Goal: Task Accomplishment & Management: Complete application form

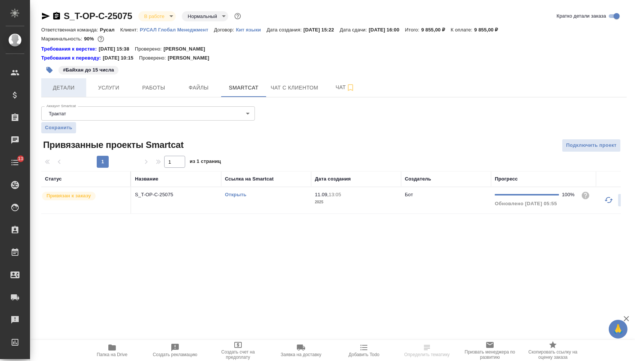
click at [70, 90] on span "Детали" at bounding box center [64, 87] width 36 height 9
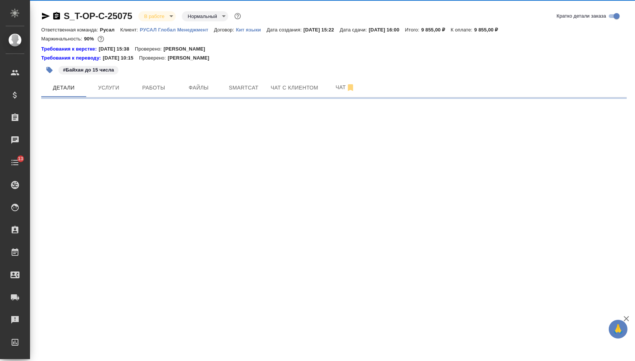
select select "RU"
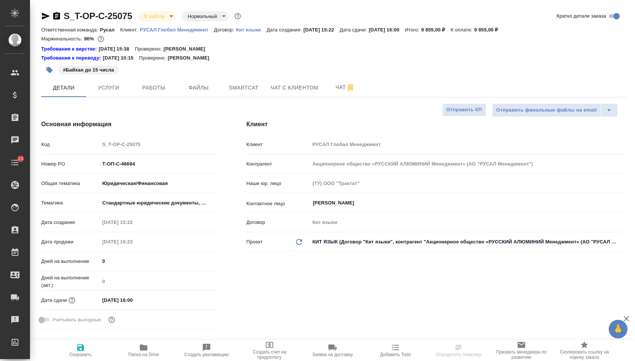
type textarea "x"
drag, startPoint x: 139, startPoint y: 166, endPoint x: 53, endPoint y: 166, distance: 85.9
click at [53, 166] on div "Номер PO Т-ОП-С-46694" at bounding box center [128, 163] width 175 height 13
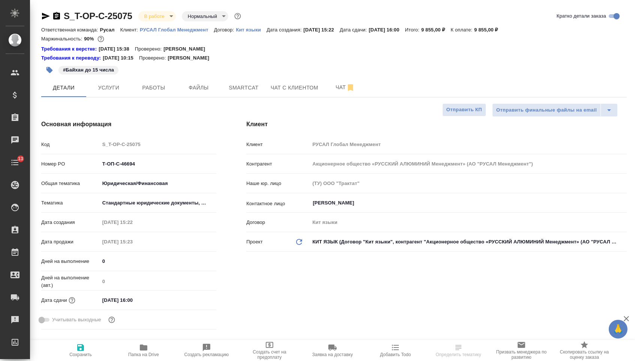
type textarea "x"
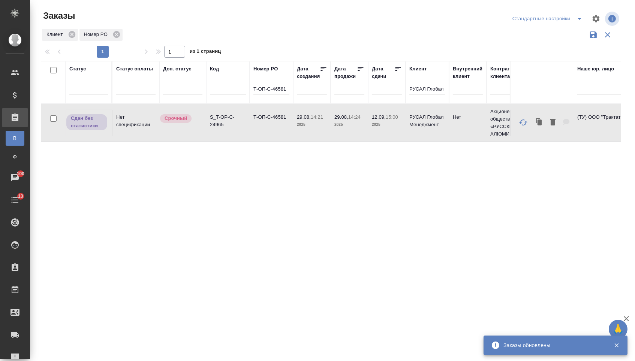
click at [278, 98] on div "Т-ОП-С-46581" at bounding box center [271, 90] width 36 height 18
click at [274, 91] on input "Т-ОП-С-46581" at bounding box center [271, 89] width 36 height 9
paste input "718"
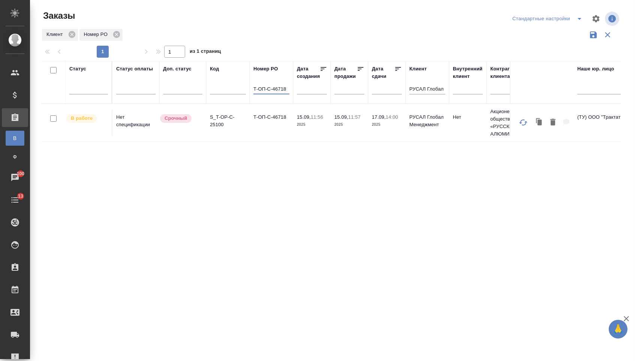
click at [255, 132] on td "Т-ОП-С-46718" at bounding box center [271, 123] width 43 height 26
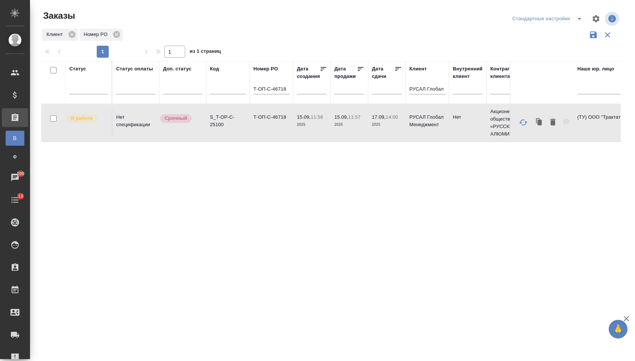
click at [255, 132] on td "Т-ОП-С-46718" at bounding box center [271, 123] width 43 height 26
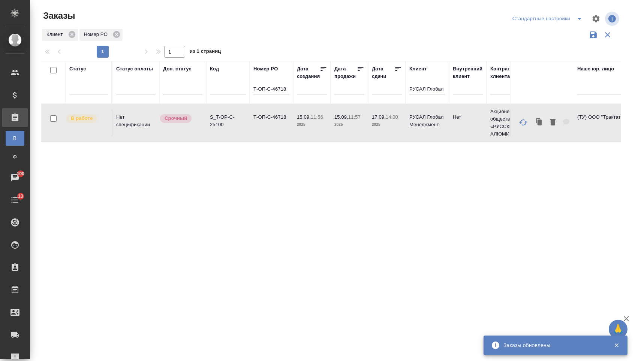
click at [288, 90] on input "Т-ОП-С-46718" at bounding box center [271, 89] width 36 height 9
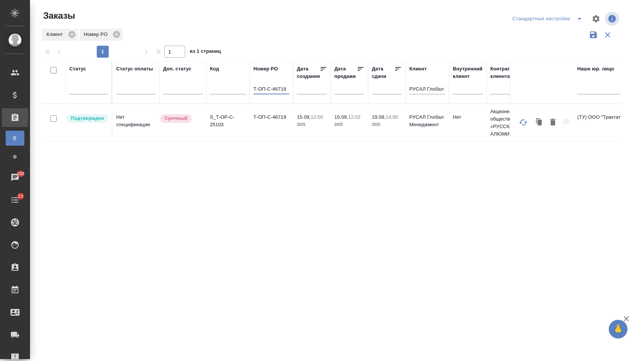
click at [260, 129] on td "Т-ОП-С-46719" at bounding box center [271, 123] width 43 height 26
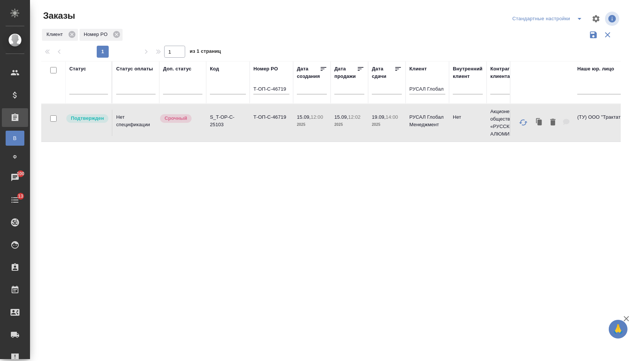
click at [260, 129] on td "Т-ОП-С-46719" at bounding box center [271, 123] width 43 height 26
click at [286, 91] on input "Т-ОП-С-46719" at bounding box center [271, 89] width 36 height 9
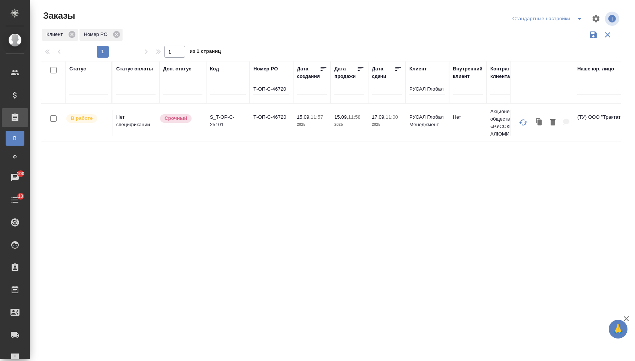
click at [281, 128] on td "Т-ОП-С-46720" at bounding box center [271, 123] width 43 height 26
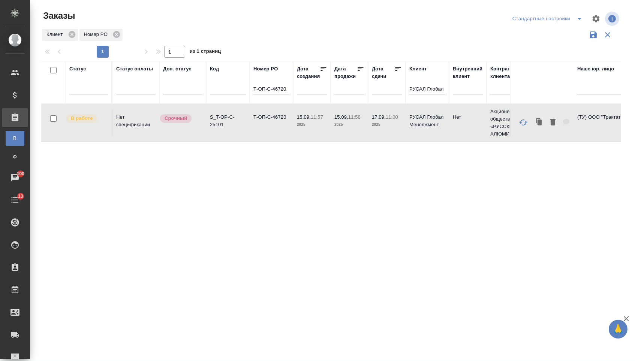
click at [281, 128] on td "Т-ОП-С-46720" at bounding box center [271, 123] width 43 height 26
click at [286, 89] on input "Т-ОП-С-46720" at bounding box center [271, 89] width 36 height 9
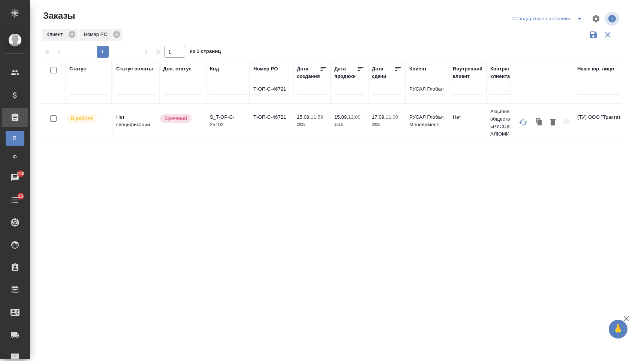
click at [283, 126] on td "Т-ОП-С-46721" at bounding box center [271, 123] width 43 height 26
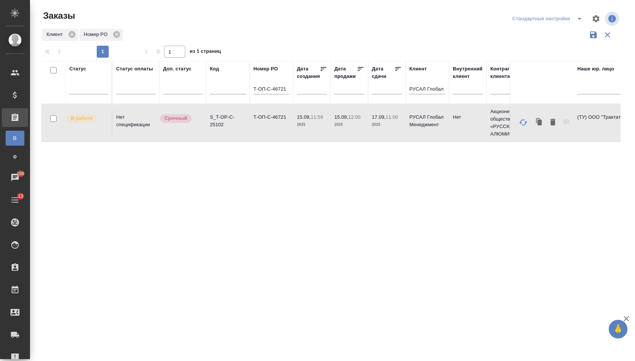
click at [288, 91] on input "Т-ОП-С-46721" at bounding box center [271, 89] width 36 height 9
type input "Т-ОП-С-46722"
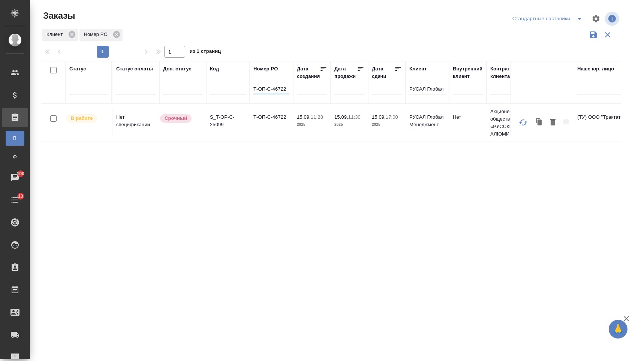
click at [259, 119] on td "Т-ОП-С-46722" at bounding box center [271, 123] width 43 height 26
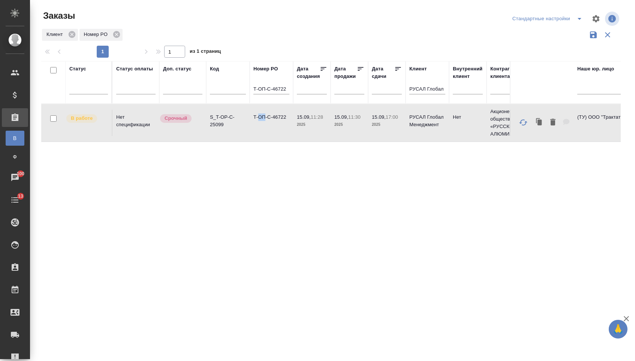
click at [259, 119] on td "Т-ОП-С-46722" at bounding box center [271, 123] width 43 height 26
click at [277, 93] on input "Т-ОП-С-46722" at bounding box center [271, 89] width 36 height 9
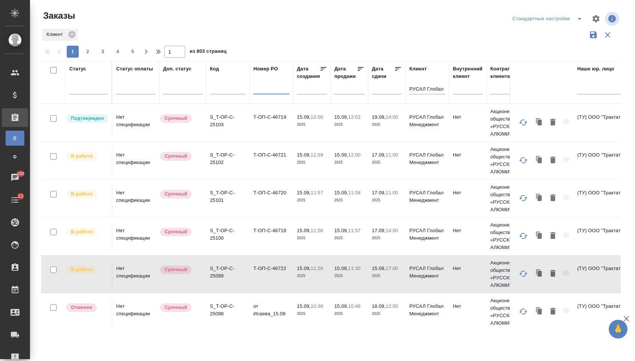
click at [385, 93] on input "text" at bounding box center [388, 88] width 25 height 10
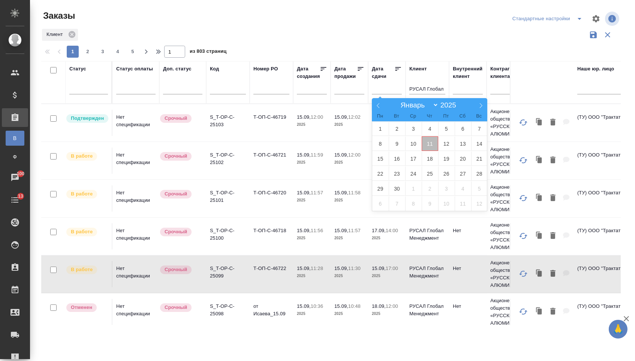
click at [433, 141] on span "11" at bounding box center [430, 143] width 16 height 15
type div "2025-09-10T21:00:00.000Z"
click at [444, 143] on span "12" at bounding box center [446, 143] width 16 height 15
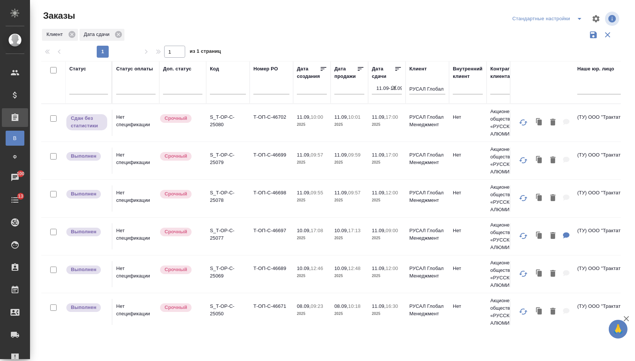
click at [396, 91] on icon "button" at bounding box center [394, 87] width 7 height 7
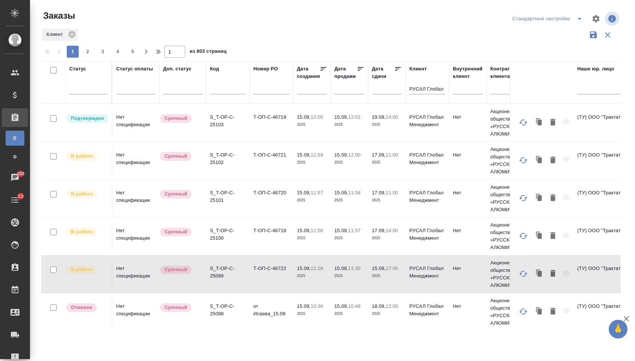
click at [388, 91] on input "text" at bounding box center [388, 88] width 25 height 10
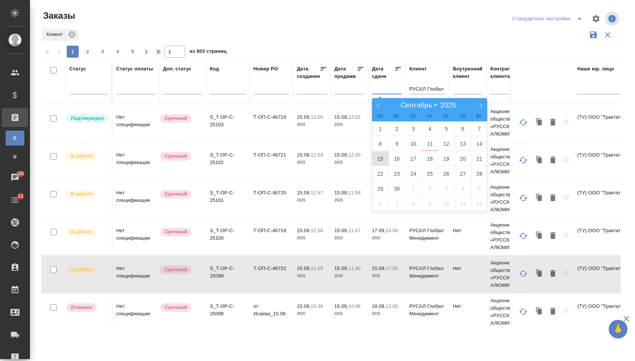
click at [385, 161] on span "15" at bounding box center [380, 158] width 16 height 15
type div "2025-09-14T21:00:00.000Z"
click at [392, 161] on span "16" at bounding box center [397, 158] width 16 height 15
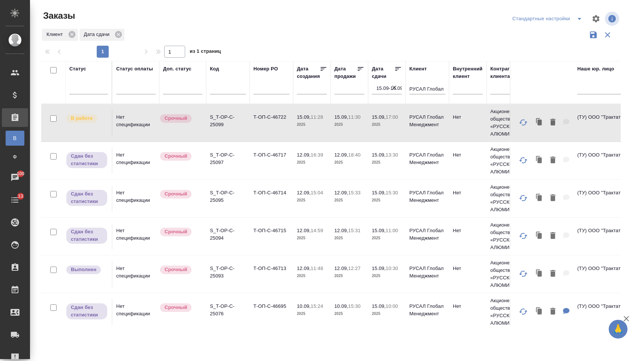
click at [396, 71] on icon at bounding box center [397, 68] width 7 height 7
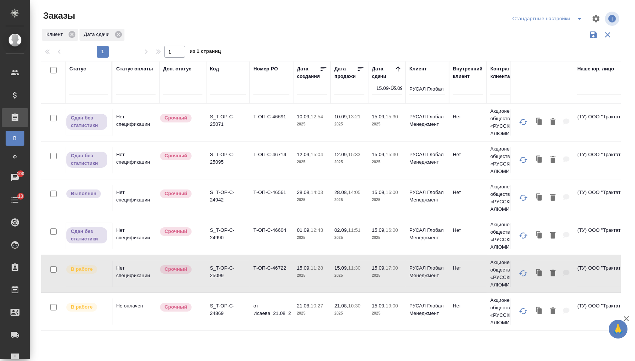
scroll to position [190, 0]
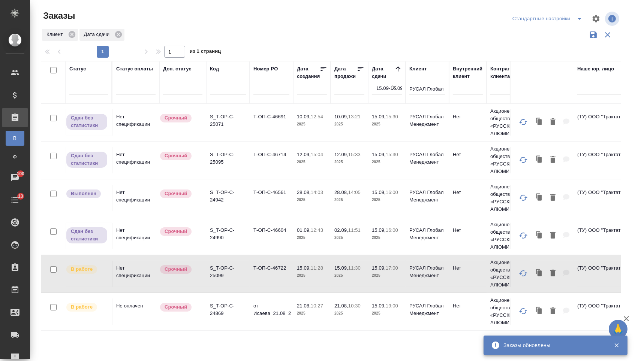
click at [269, 318] on td "от Исаева_21.08_2" at bounding box center [271, 312] width 43 height 26
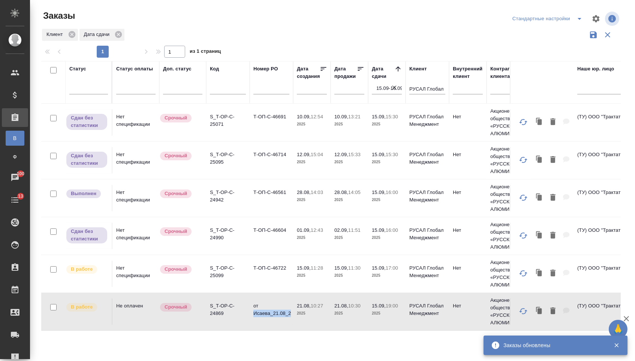
click at [269, 318] on td "от Исаева_21.08_2" at bounding box center [271, 312] width 43 height 26
click at [396, 90] on icon "button" at bounding box center [394, 87] width 4 height 4
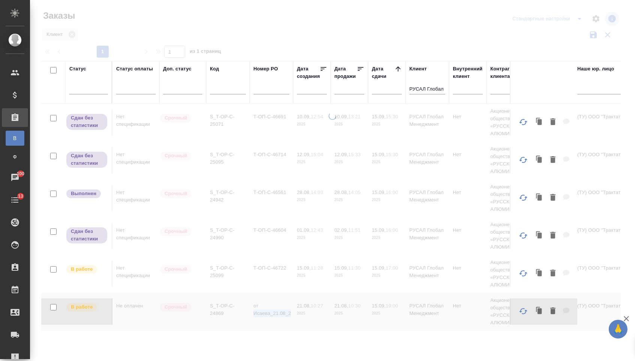
click at [396, 71] on icon at bounding box center [398, 68] width 5 height 5
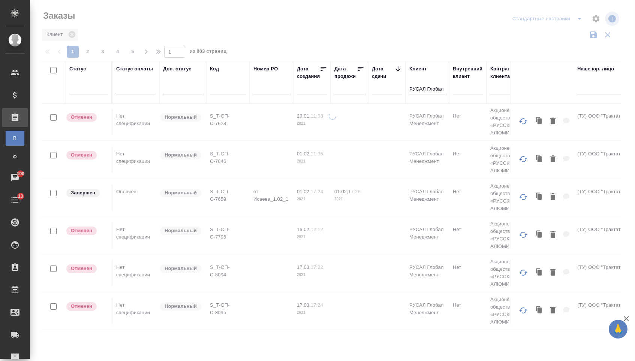
click at [397, 73] on icon at bounding box center [397, 68] width 7 height 7
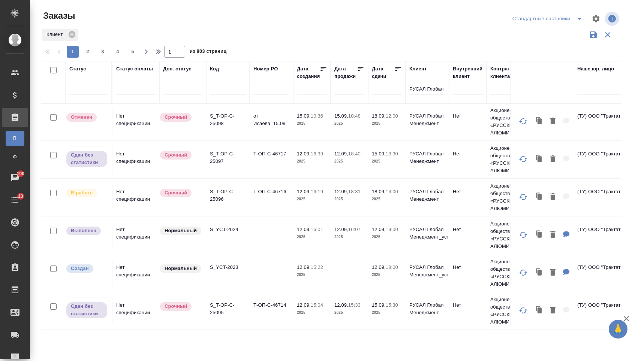
click at [376, 91] on div at bounding box center [387, 88] width 30 height 12
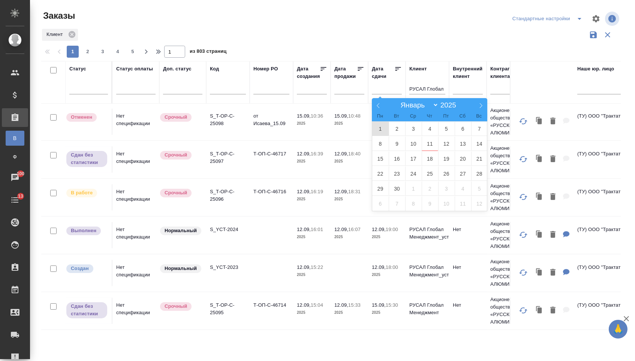
click at [382, 128] on span "1" at bounding box center [380, 128] width 16 height 15
type div "2025-08-31T21:00:00.000Z"
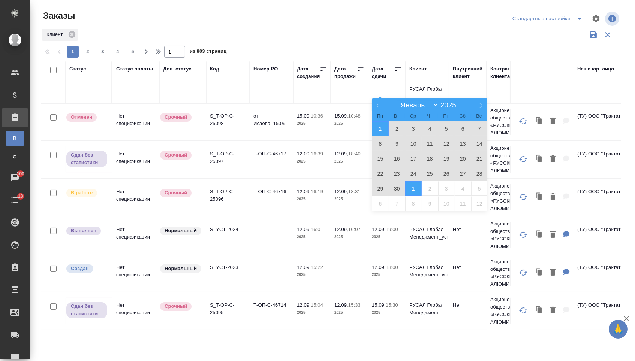
click at [412, 188] on span "1" at bounding box center [413, 188] width 16 height 15
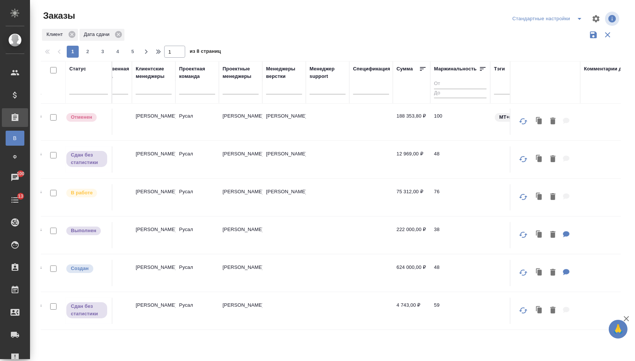
scroll to position [190, 567]
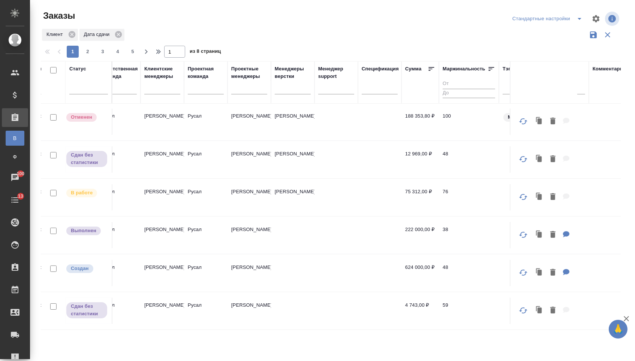
click at [346, 279] on td at bounding box center [336, 273] width 43 height 26
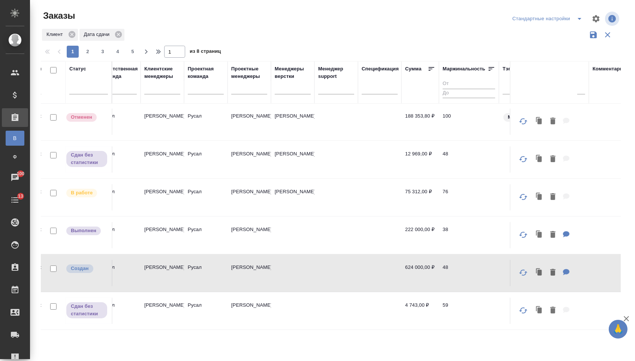
click at [346, 279] on td at bounding box center [336, 273] width 43 height 26
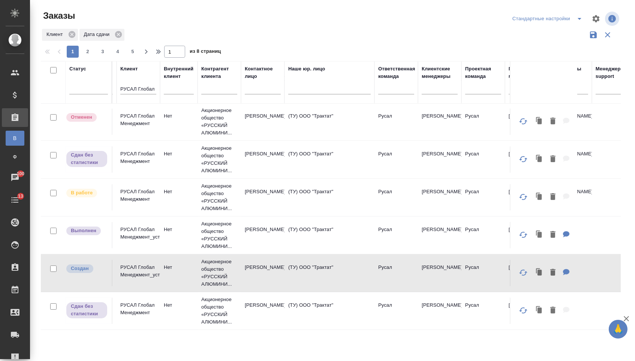
scroll to position [190, 277]
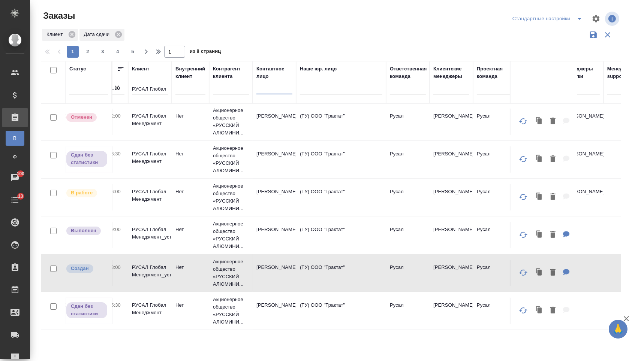
click at [278, 94] on input "text" at bounding box center [274, 89] width 36 height 9
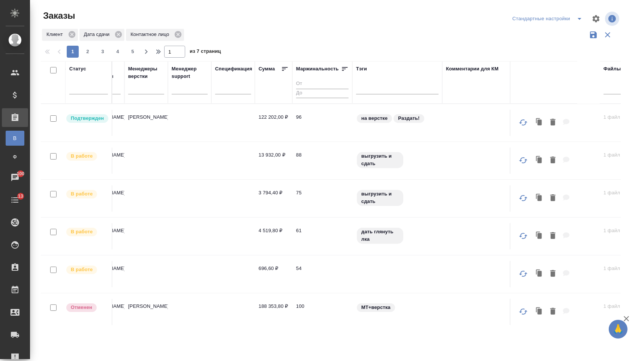
scroll to position [0, 713]
type input "сами"
click at [285, 73] on icon at bounding box center [284, 68] width 7 height 7
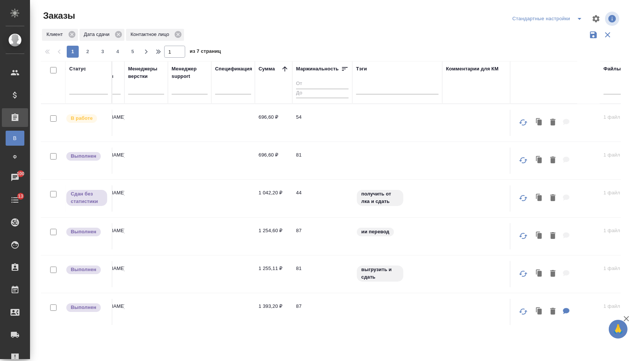
click at [285, 73] on icon at bounding box center [284, 68] width 7 height 7
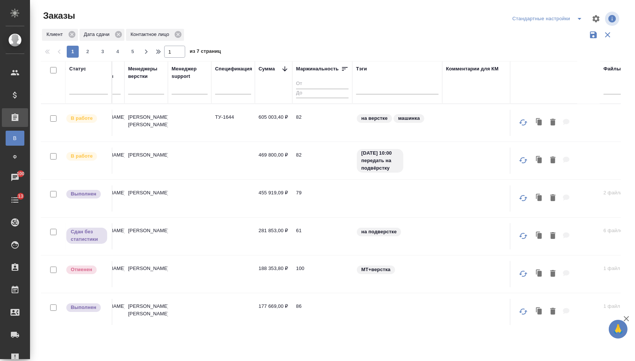
click at [273, 169] on td "469 800,00 ₽" at bounding box center [273, 161] width 37 height 26
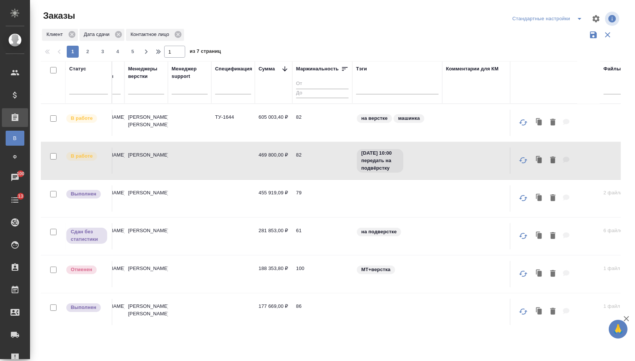
click at [273, 169] on td "469 800,00 ₽" at bounding box center [273, 161] width 37 height 26
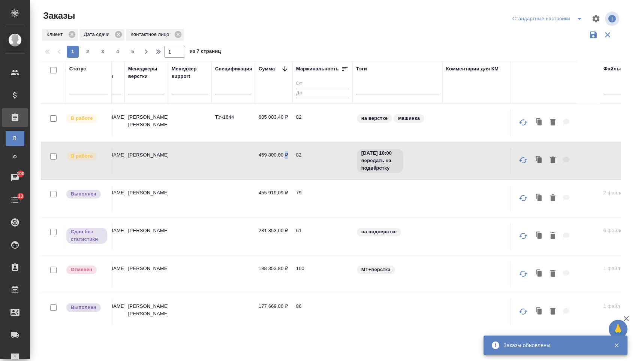
scroll to position [13, 713]
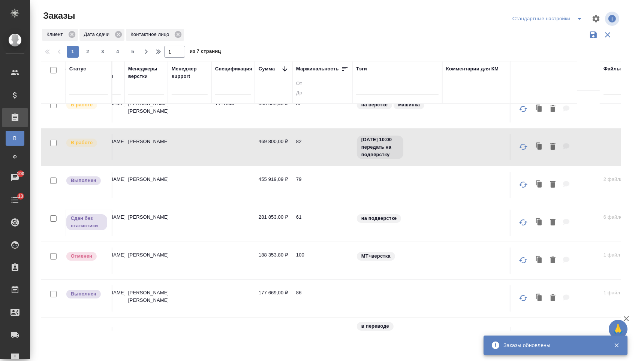
click at [188, 186] on td at bounding box center [189, 185] width 43 height 26
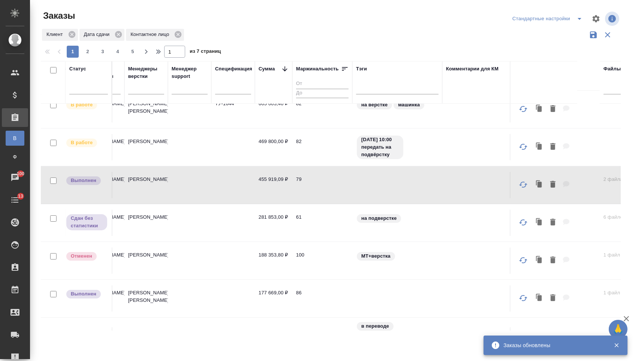
click at [188, 186] on td at bounding box center [189, 185] width 43 height 26
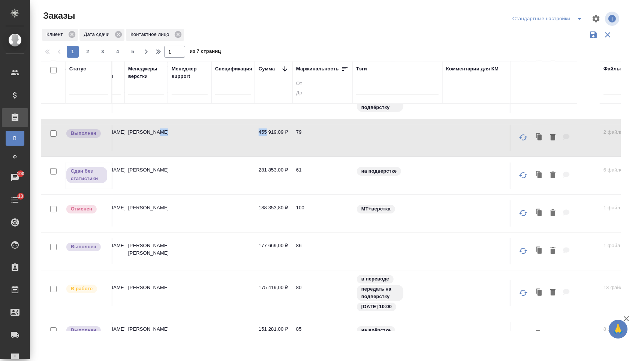
scroll to position [62, 713]
click at [248, 250] on td at bounding box center [232, 250] width 43 height 26
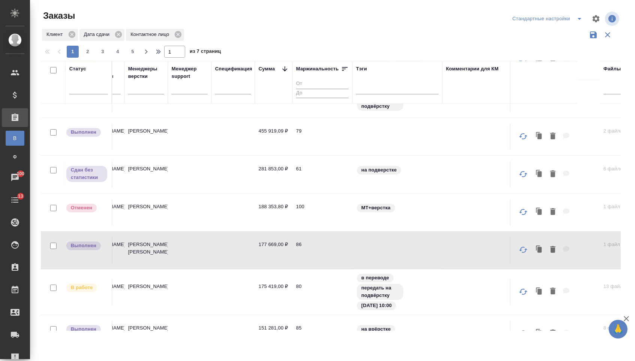
click at [248, 250] on td at bounding box center [232, 250] width 43 height 26
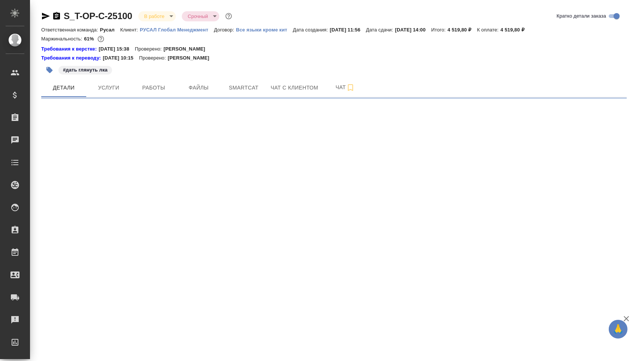
select select "RU"
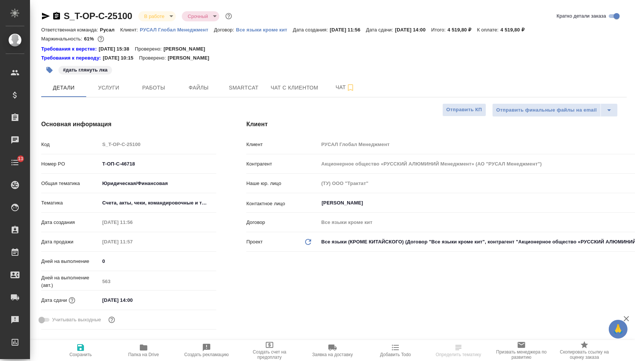
click at [58, 15] on icon "button" at bounding box center [56, 15] width 7 height 7
type textarea "x"
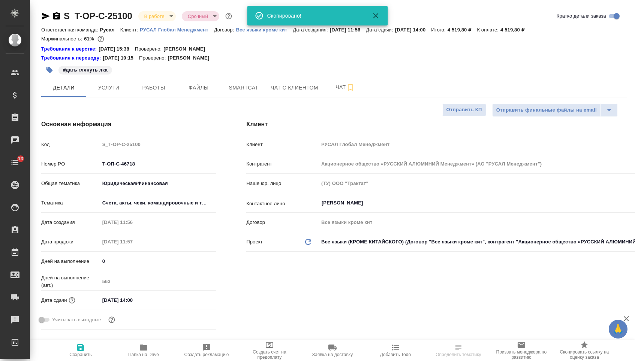
type textarea "x"
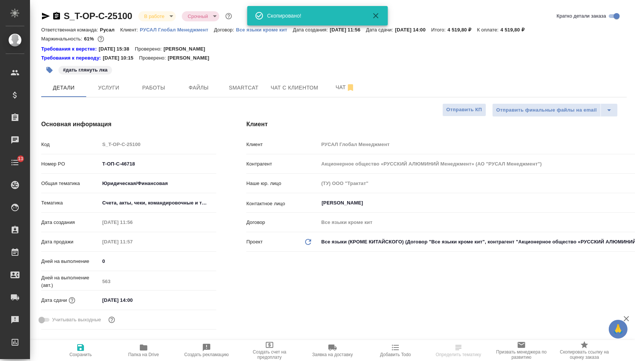
type textarea "x"
select select "RU"
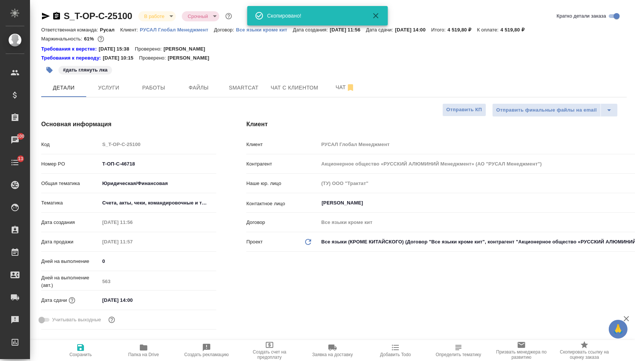
type textarea "x"
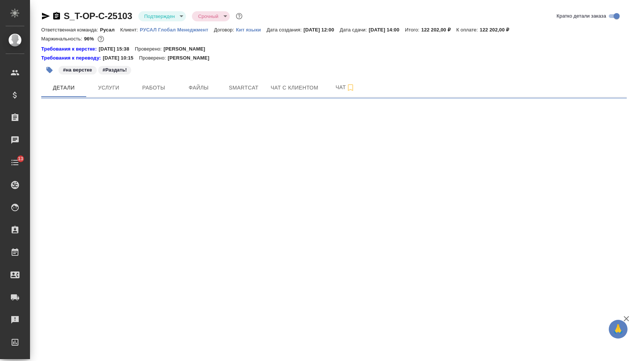
click at [59, 16] on icon "button" at bounding box center [56, 16] width 9 height 9
select select "RU"
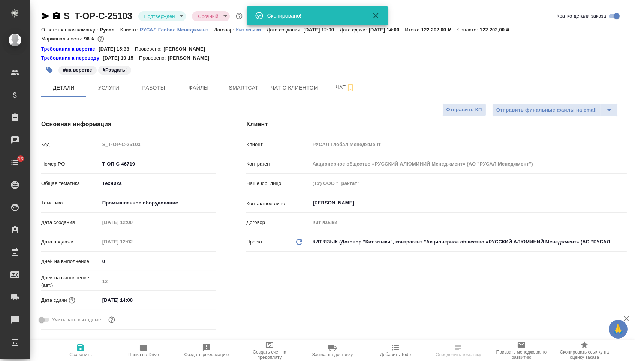
type textarea "x"
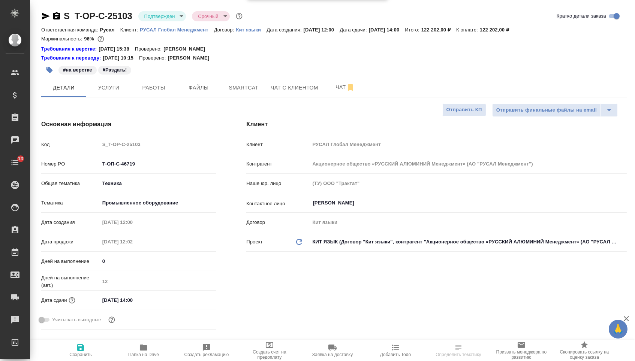
type textarea "x"
select select "RU"
type textarea "x"
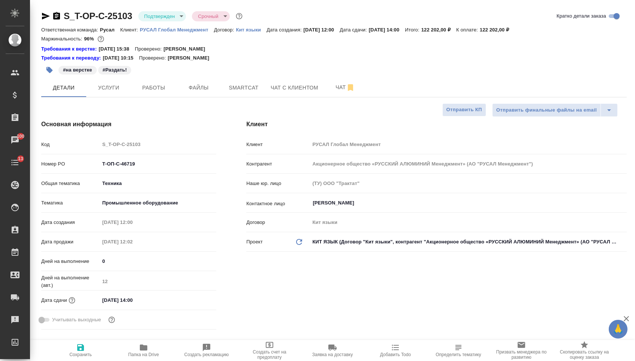
type textarea "x"
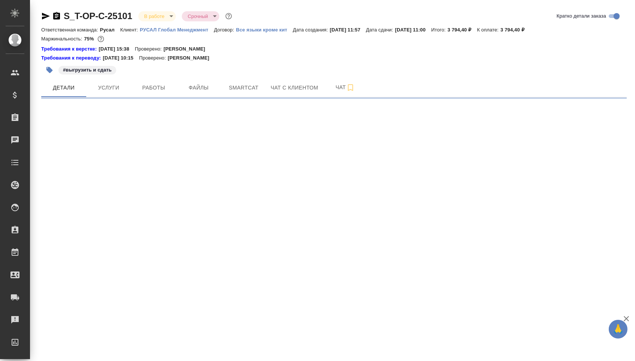
select select "RU"
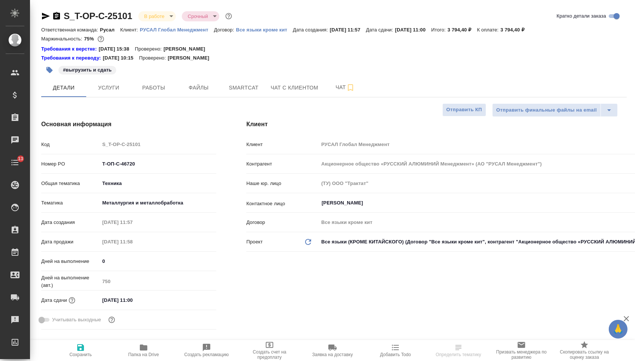
type textarea "x"
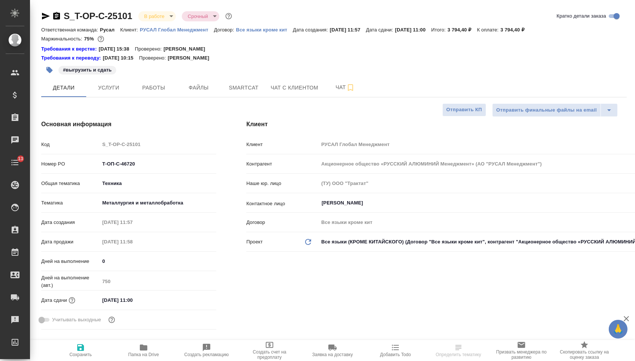
type textarea "x"
click at [59, 15] on icon "button" at bounding box center [56, 15] width 7 height 7
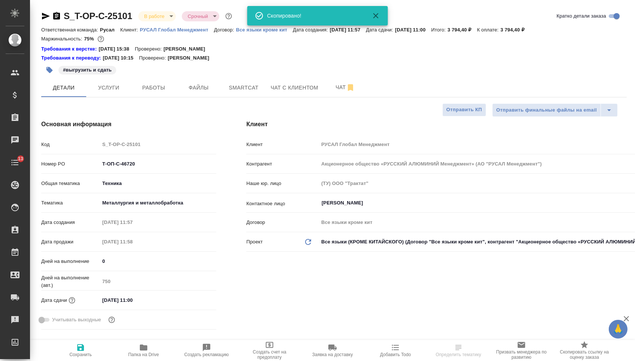
type textarea "x"
select select "RU"
type textarea "x"
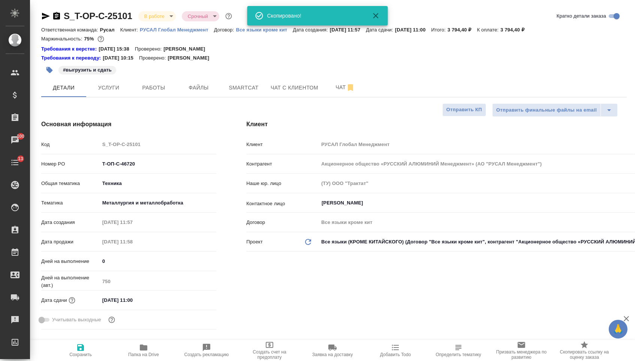
type textarea "x"
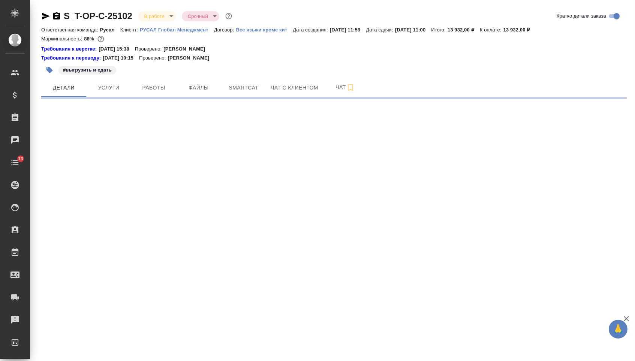
select select "RU"
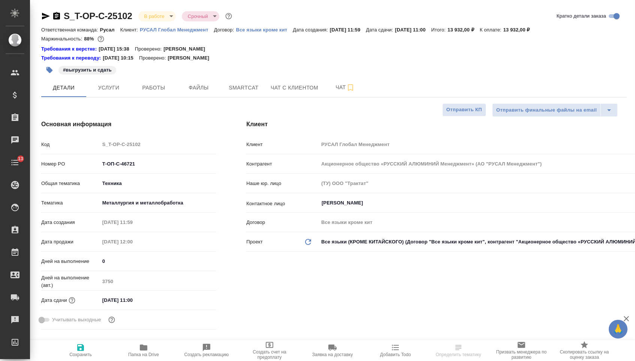
type textarea "x"
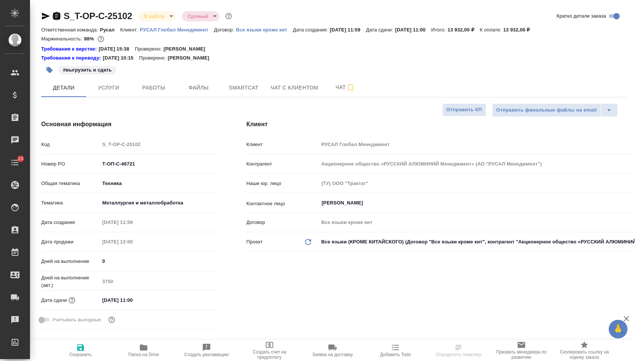
type textarea "x"
click at [60, 18] on icon "button" at bounding box center [56, 15] width 7 height 7
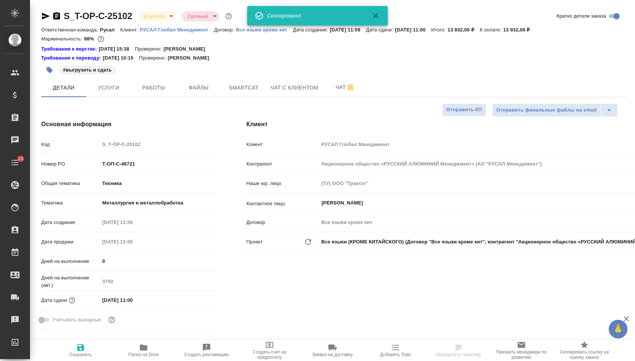
type textarea "x"
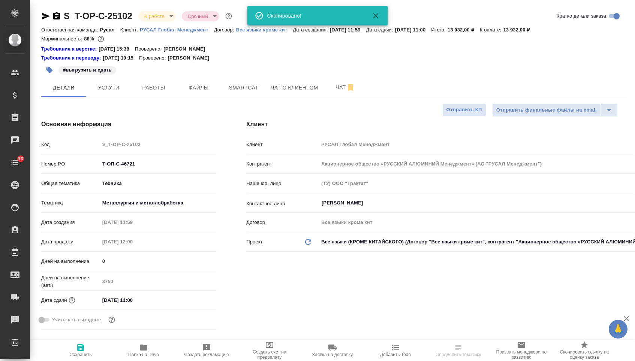
type textarea "x"
select select "RU"
type textarea "x"
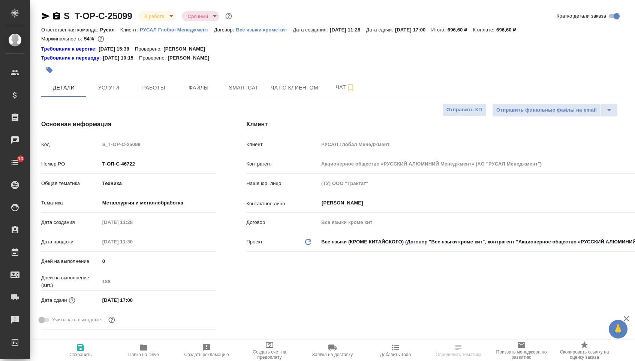
select select "RU"
click at [55, 13] on icon "button" at bounding box center [56, 15] width 7 height 7
select select "RU"
type textarea "x"
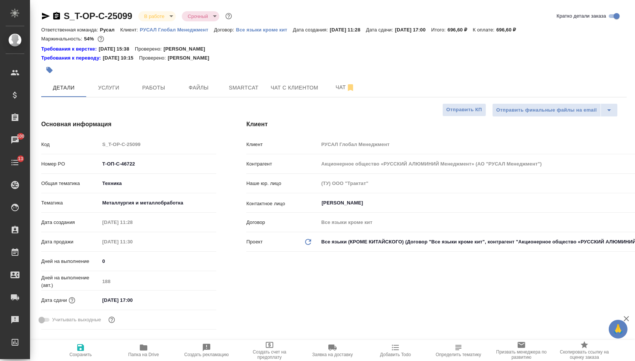
type textarea "x"
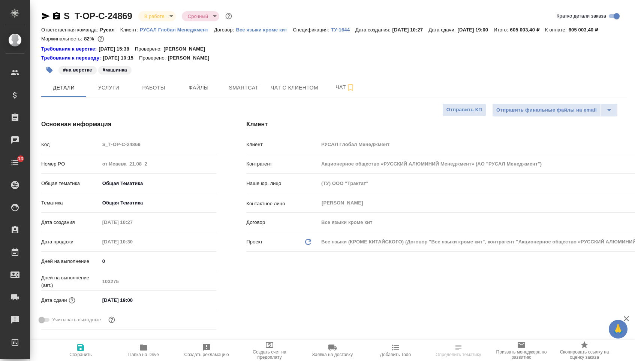
select select "RU"
type textarea "x"
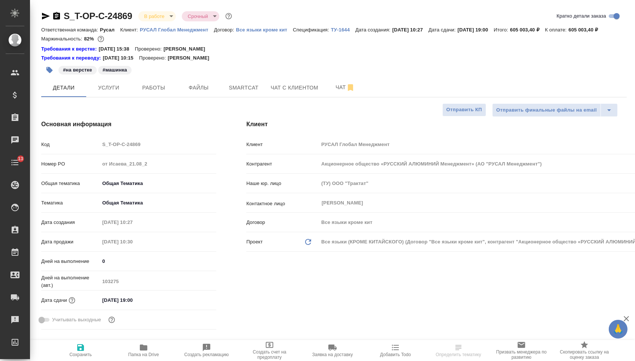
type textarea "x"
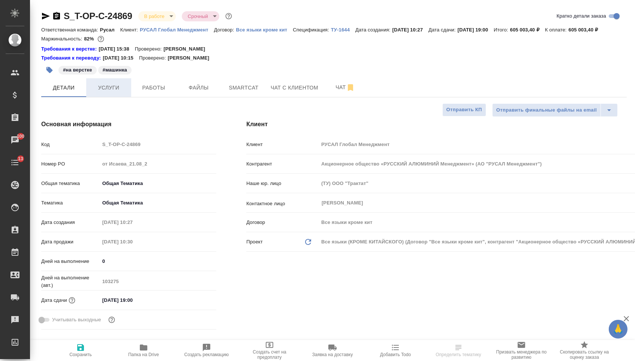
click at [125, 93] on span "Услуги" at bounding box center [109, 87] width 36 height 9
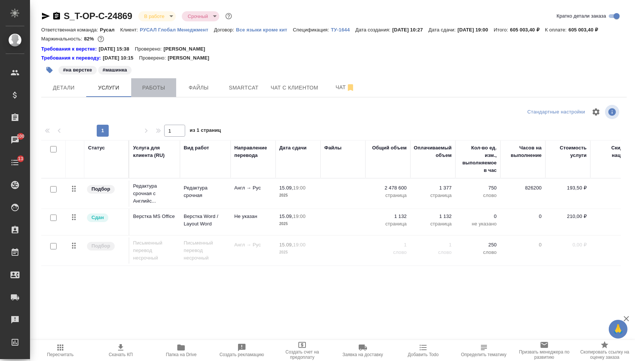
click at [150, 93] on span "Работы" at bounding box center [154, 87] width 36 height 9
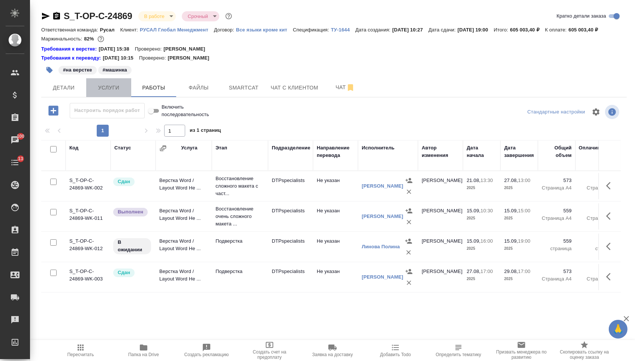
click at [94, 93] on span "Услуги" at bounding box center [109, 87] width 36 height 9
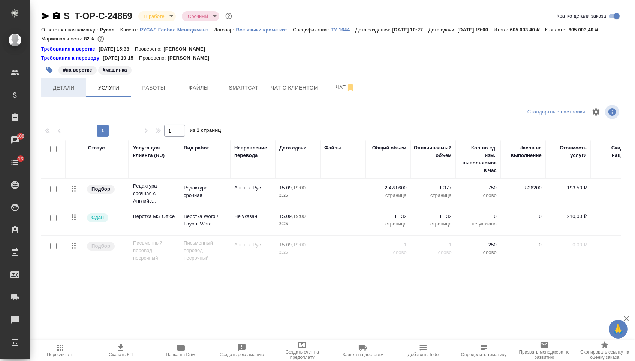
click at [60, 93] on span "Детали" at bounding box center [64, 87] width 36 height 9
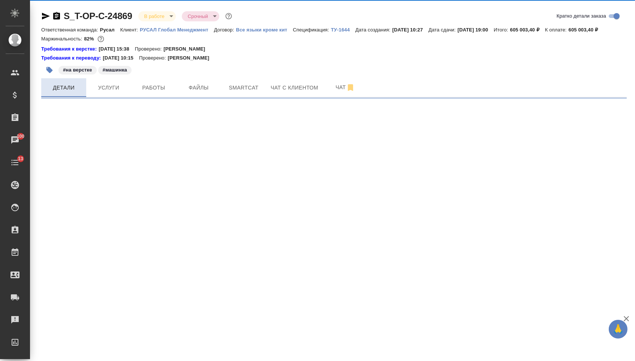
select select "RU"
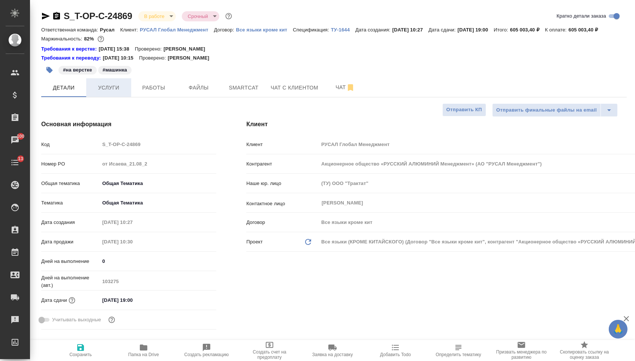
click at [99, 93] on span "Услуги" at bounding box center [109, 87] width 36 height 9
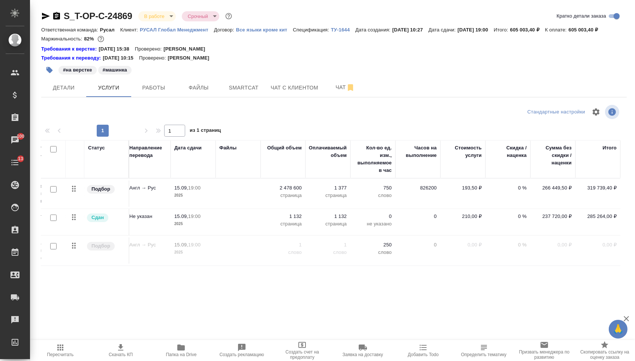
scroll to position [0, 105]
click at [335, 92] on span "Чат" at bounding box center [345, 87] width 36 height 9
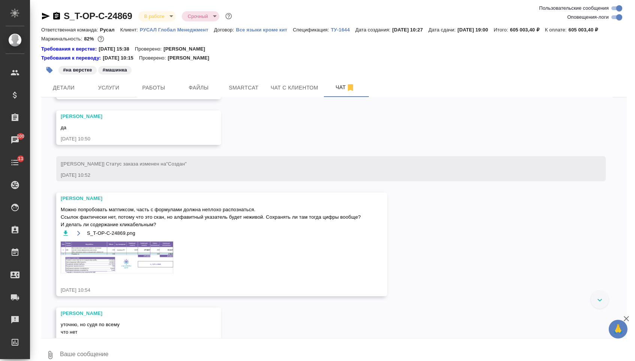
scroll to position [393, 0]
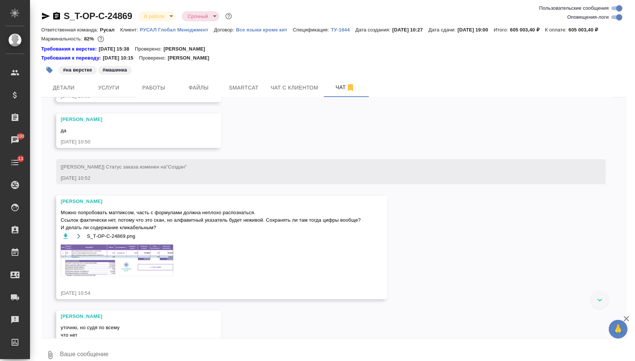
click at [138, 277] on img at bounding box center [117, 261] width 112 height 32
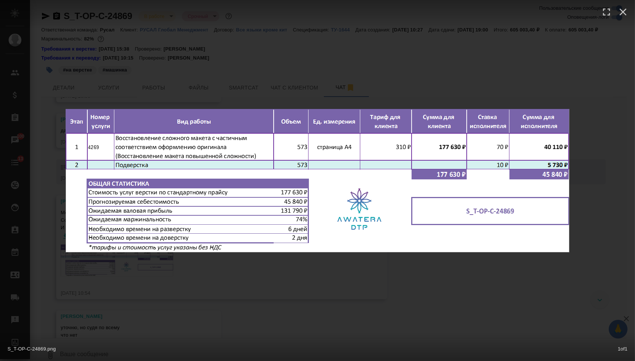
click at [194, 295] on div "S_T-OP-C-24869.png 1 of 1" at bounding box center [317, 180] width 635 height 361
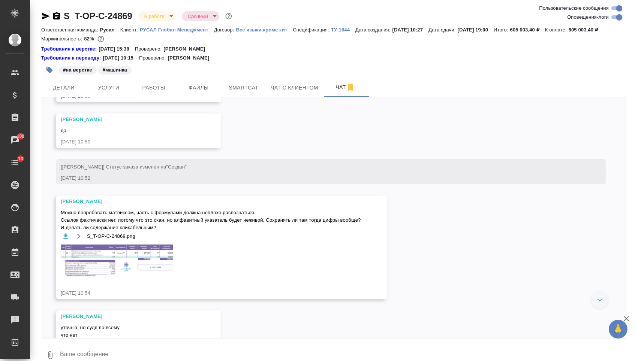
scroll to position [0, 0]
click at [64, 93] on button "Детали" at bounding box center [63, 87] width 45 height 19
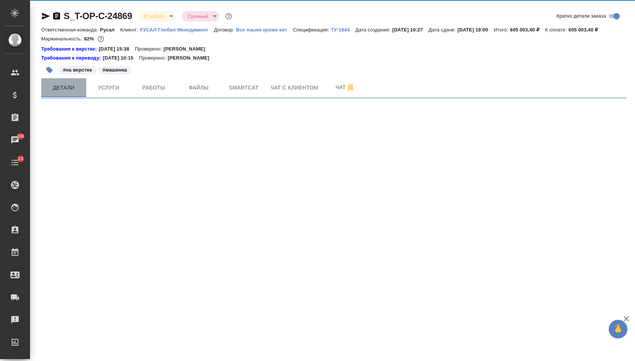
click at [64, 93] on span "Детали" at bounding box center [64, 87] width 36 height 9
select select "RU"
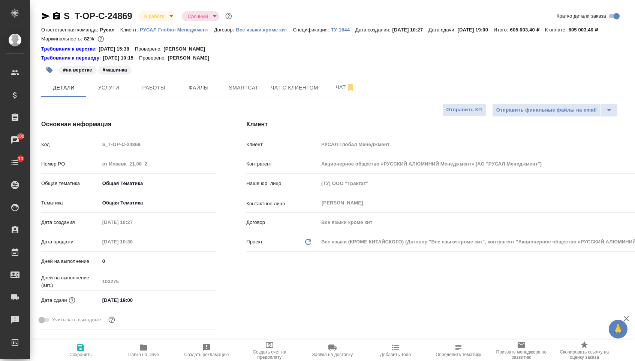
type textarea "x"
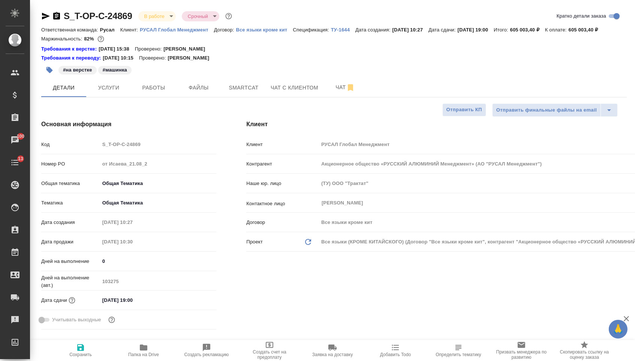
type textarea "x"
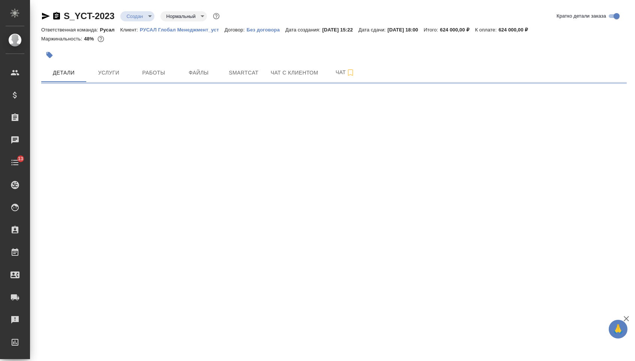
select select "RU"
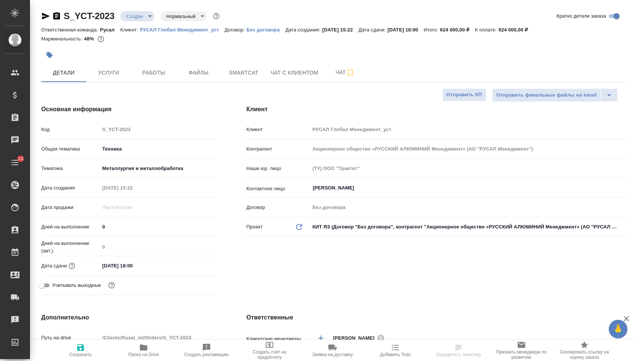
type textarea "x"
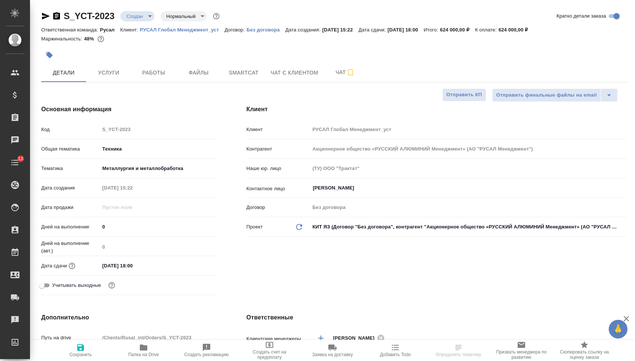
type textarea "x"
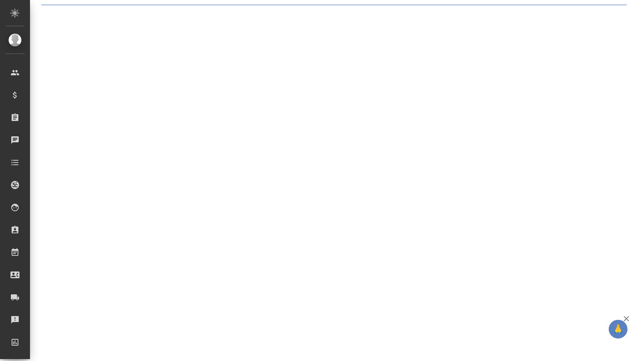
select select "RU"
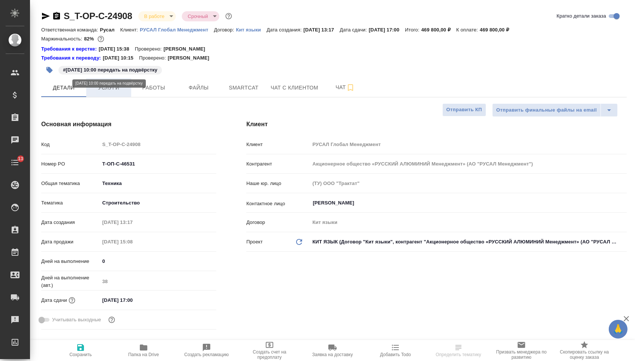
type textarea "x"
click at [106, 93] on span "Услуги" at bounding box center [109, 87] width 36 height 9
type textarea "x"
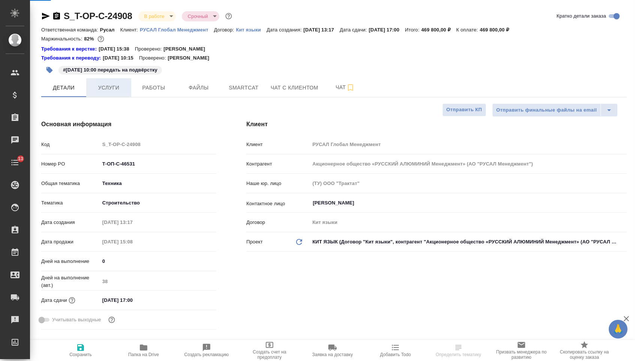
type textarea "x"
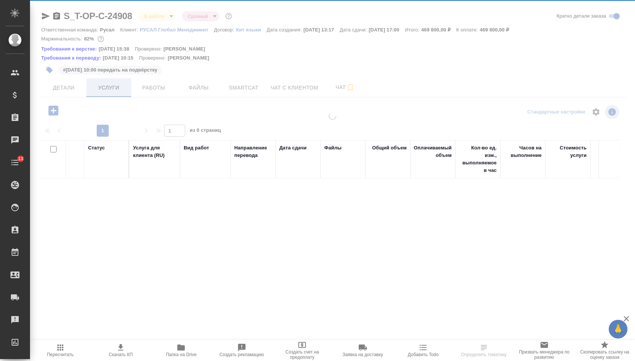
click at [106, 91] on div at bounding box center [332, 160] width 605 height 321
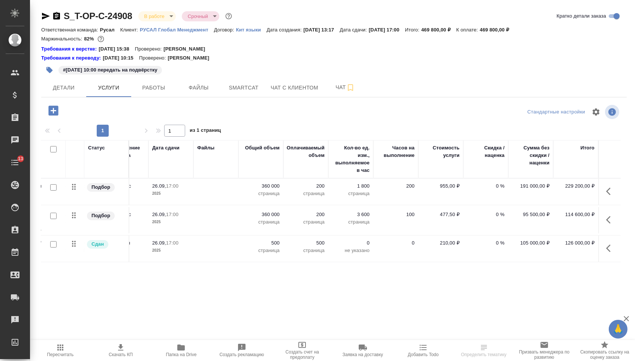
scroll to position [0, 127]
click at [332, 90] on span "Чат" at bounding box center [345, 87] width 36 height 9
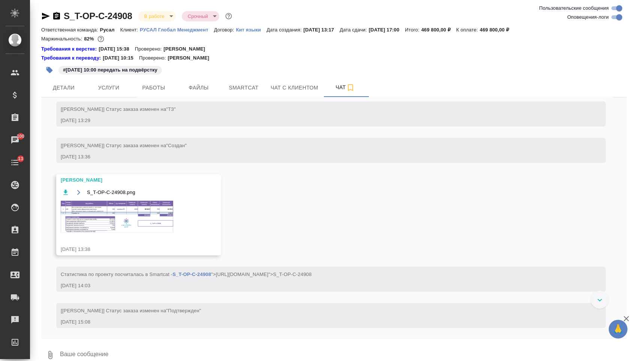
scroll to position [179, 0]
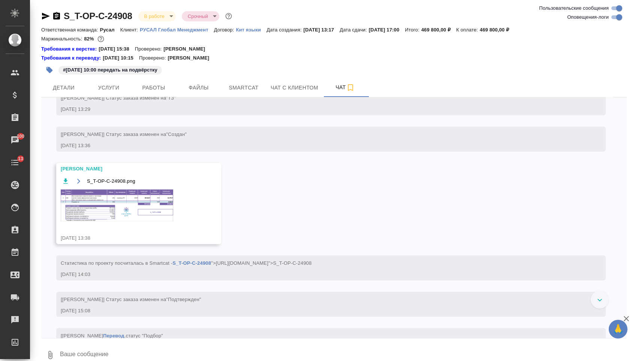
click at [127, 222] on img at bounding box center [117, 206] width 112 height 32
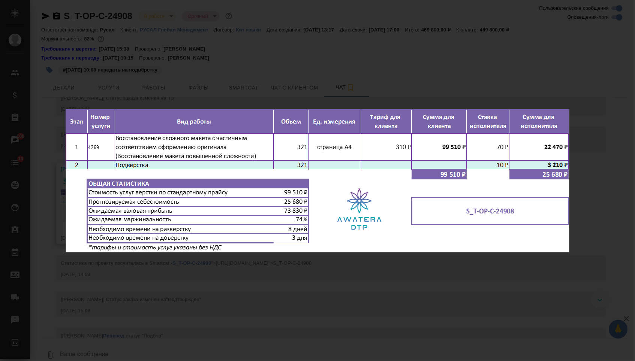
click at [153, 295] on div "S_T-OP-C-24908.png 1 of 1" at bounding box center [317, 180] width 635 height 361
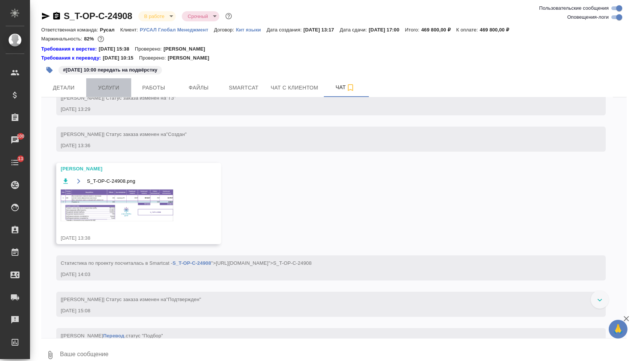
click at [106, 96] on button "Услуги" at bounding box center [108, 87] width 45 height 19
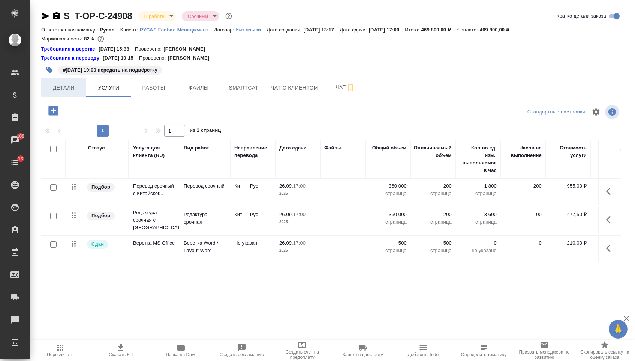
click at [80, 93] on span "Детали" at bounding box center [64, 87] width 36 height 9
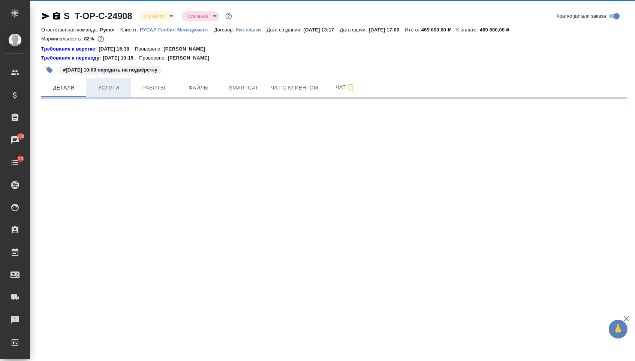
select select "RU"
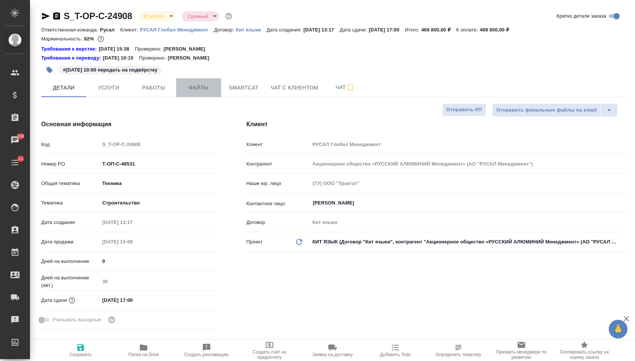
click at [193, 97] on button "Файлы" at bounding box center [198, 87] width 45 height 19
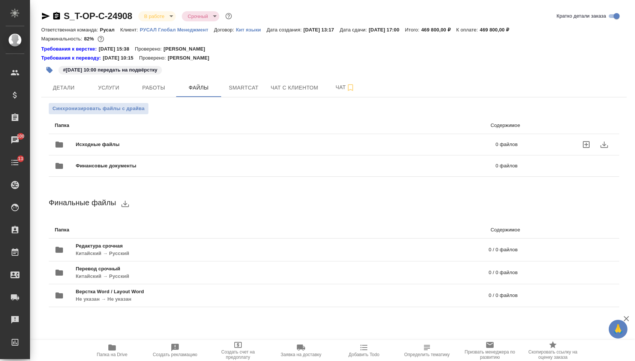
click at [134, 144] on span "Исходные файлы" at bounding box center [192, 144] width 232 height 7
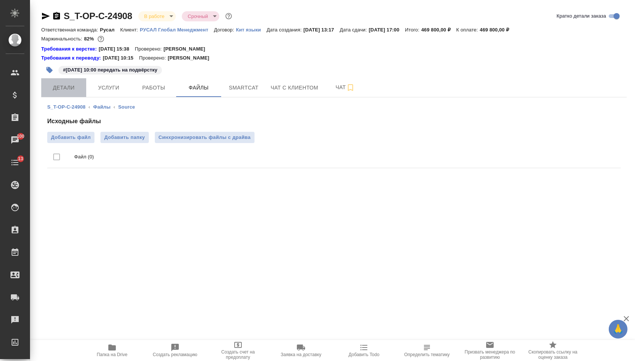
click at [76, 88] on span "Детали" at bounding box center [64, 87] width 36 height 9
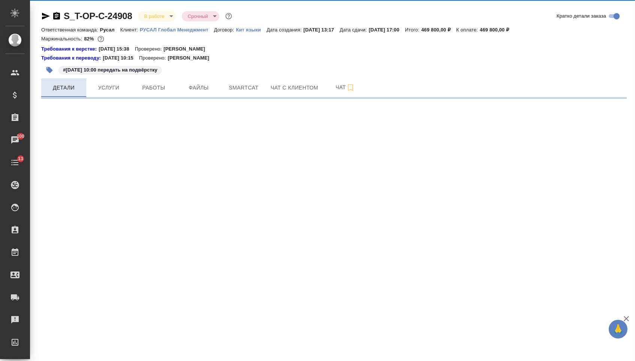
select select "RU"
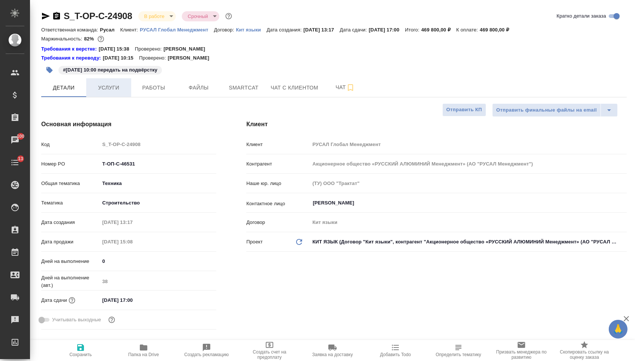
type textarea "x"
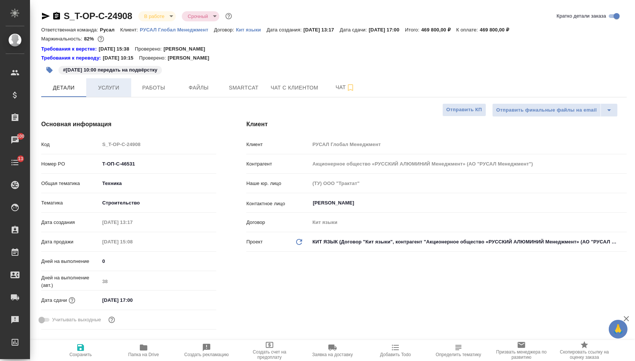
type textarea "x"
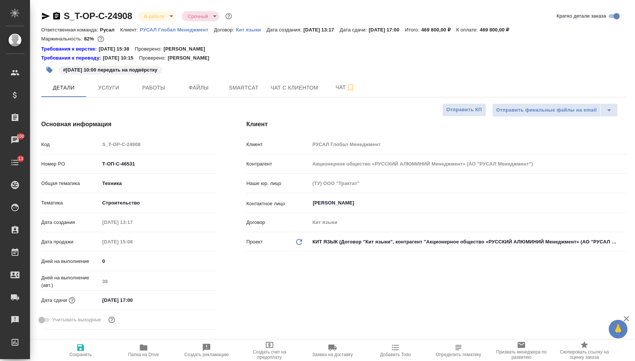
type textarea "x"
drag, startPoint x: 138, startPoint y: 166, endPoint x: 73, endPoint y: 166, distance: 64.5
click at [73, 166] on div "Номер PO Т-ОП-С-46531" at bounding box center [128, 163] width 175 height 13
type textarea "x"
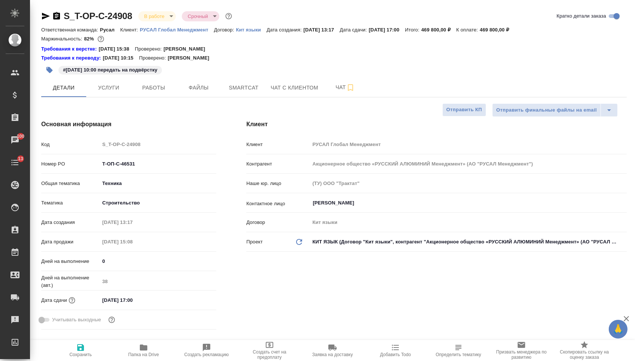
type textarea "x"
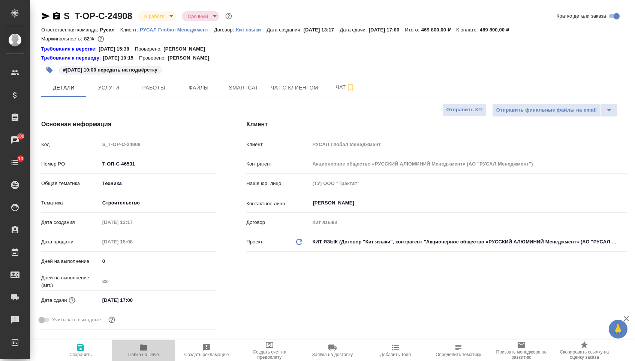
click at [143, 354] on span "Папка на Drive" at bounding box center [143, 354] width 31 height 5
type textarea "x"
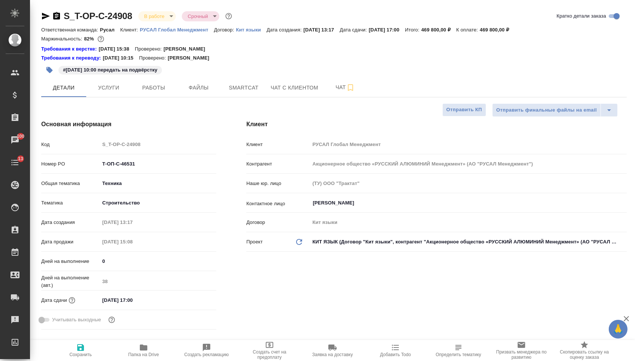
type textarea "x"
drag, startPoint x: 139, startPoint y: 167, endPoint x: 78, endPoint y: 167, distance: 60.4
click at [79, 167] on div "Номер PO Т-ОП-С-46531" at bounding box center [128, 163] width 175 height 13
type textarea "x"
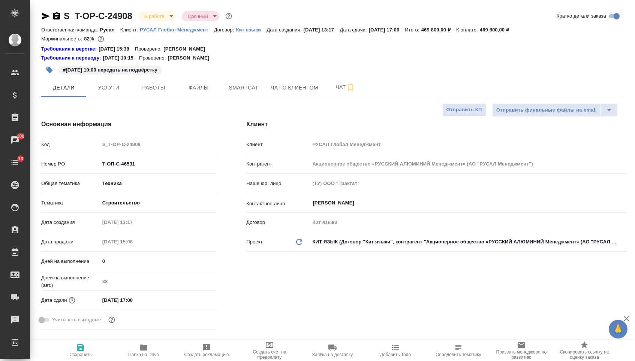
type textarea "x"
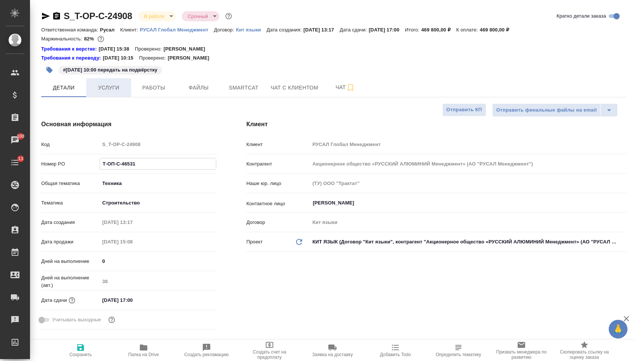
click at [108, 88] on span "Услуги" at bounding box center [109, 87] width 36 height 9
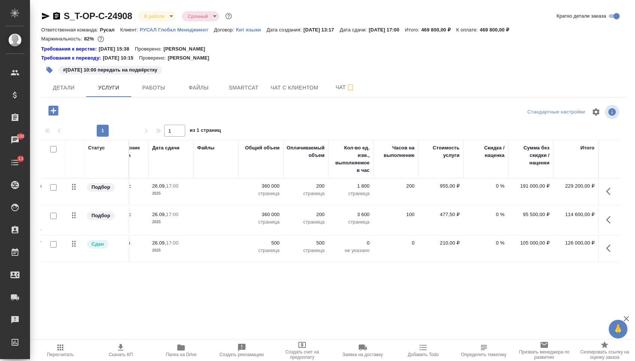
scroll to position [0, 127]
drag, startPoint x: 520, startPoint y: 251, endPoint x: 550, endPoint y: 250, distance: 30.0
click at [550, 250] on td "105 000,00 ₽" at bounding box center [531, 249] width 45 height 26
copy p "105 000,00 ₽"
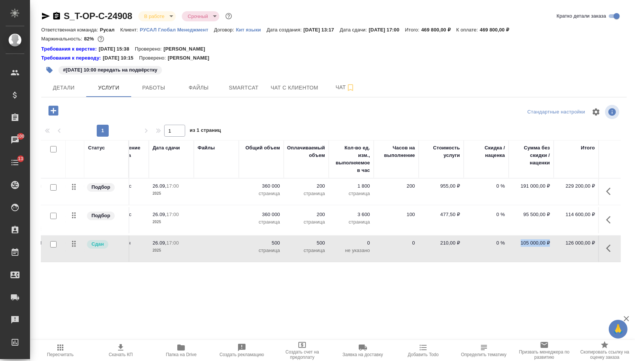
click at [52, 248] on input "checkbox" at bounding box center [53, 244] width 6 height 6
checkbox input "true"
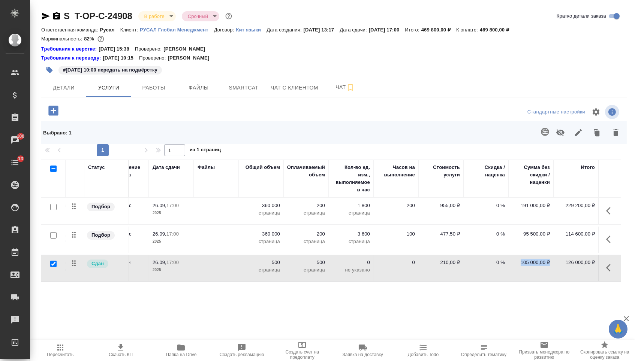
click at [556, 135] on icon "button" at bounding box center [560, 132] width 9 height 9
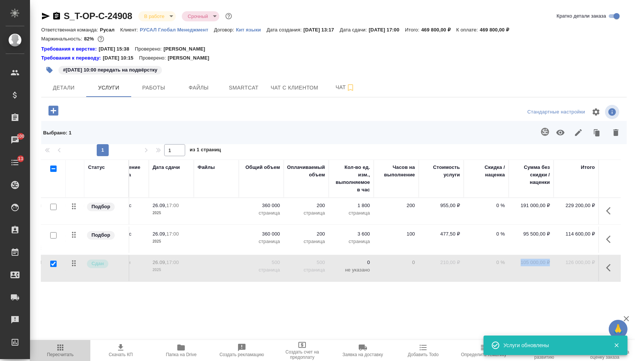
click at [61, 351] on icon "button" at bounding box center [60, 348] width 6 height 6
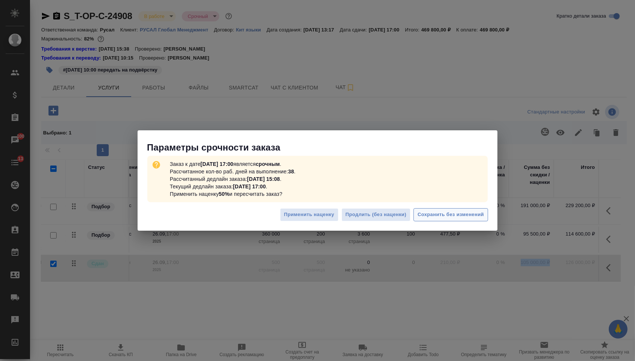
click at [459, 214] on span "Сохранить без изменений" at bounding box center [451, 215] width 66 height 9
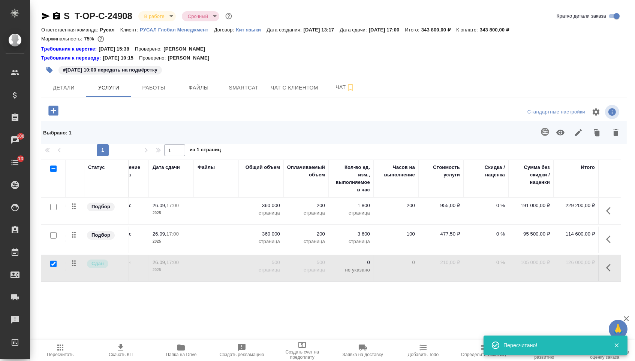
click at [276, 316] on div "Статус Услуга для клиента (RU) Вид работ Направление перевода Дата сдачи Файлы …" at bounding box center [331, 240] width 580 height 161
click at [81, 86] on button "Детали" at bounding box center [63, 87] width 45 height 19
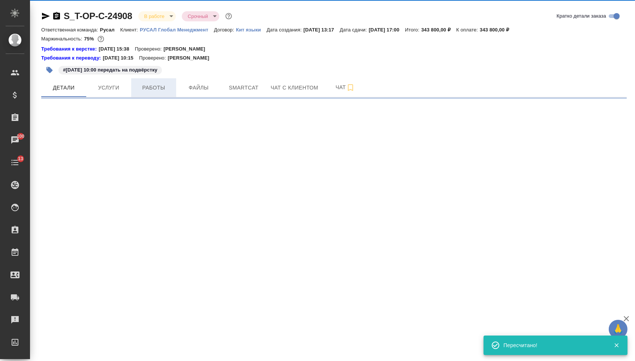
select select "RU"
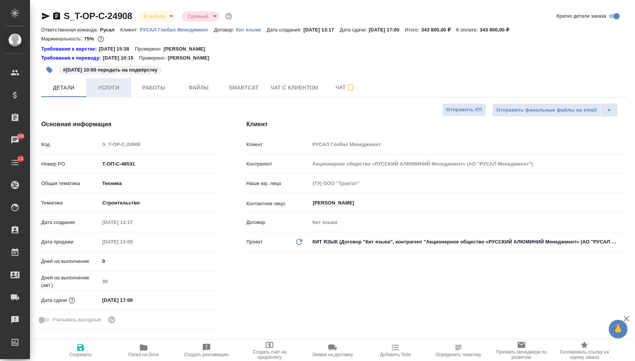
type textarea "x"
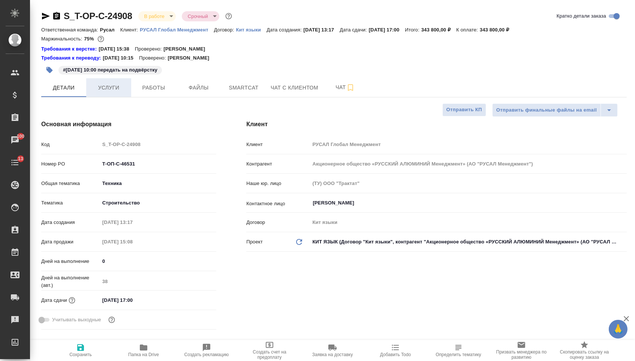
type textarea "x"
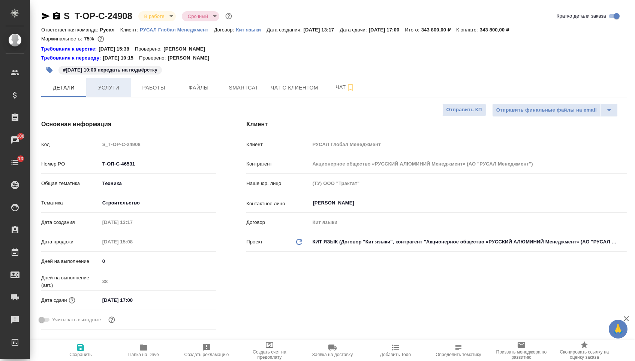
type textarea "x"
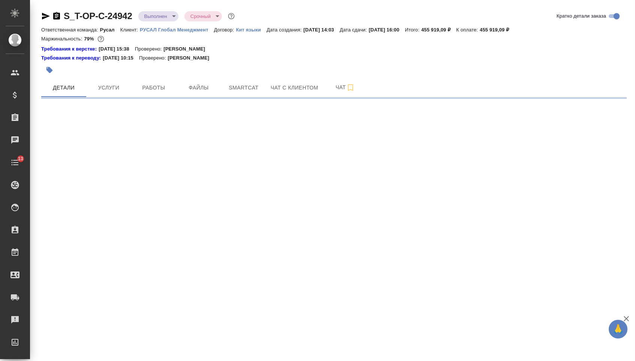
select select "RU"
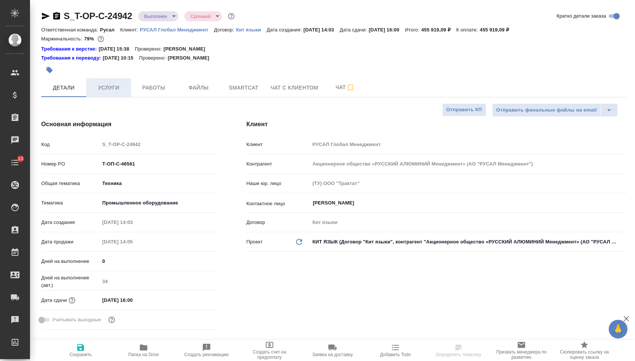
click at [92, 89] on span "Услуги" at bounding box center [109, 87] width 36 height 9
type textarea "x"
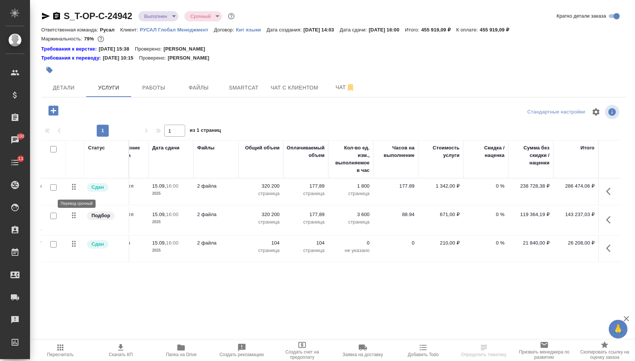
scroll to position [0, 127]
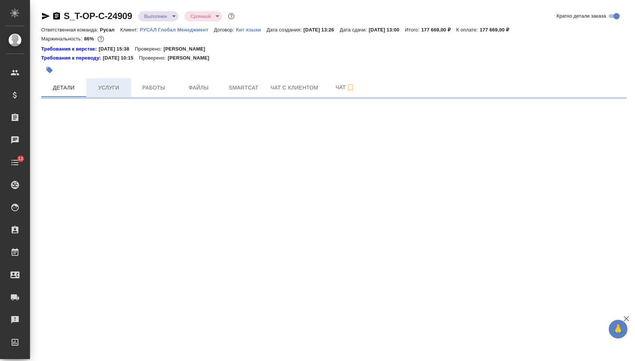
select select "RU"
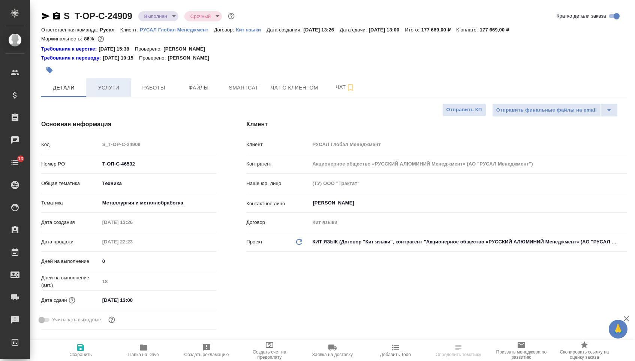
click at [114, 86] on span "Услуги" at bounding box center [109, 87] width 36 height 9
type textarea "x"
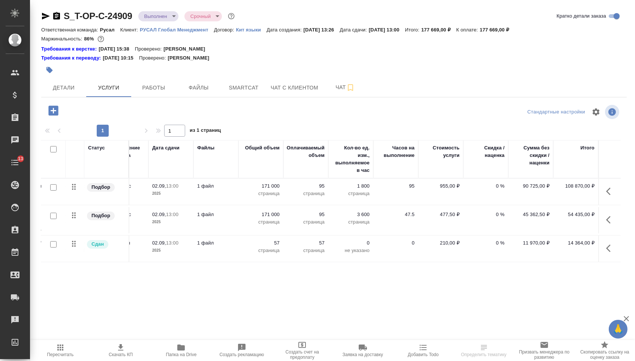
scroll to position [0, 127]
click at [276, 247] on p "57" at bounding box center [261, 243] width 37 height 7
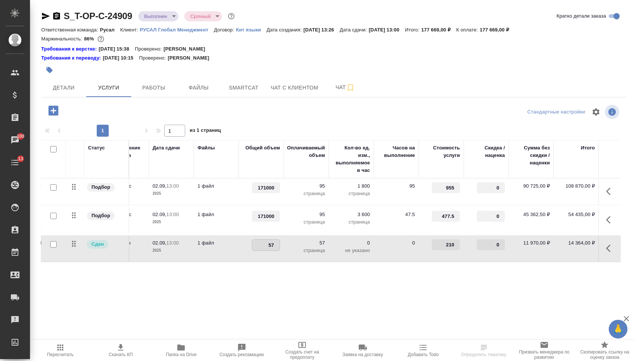
click at [273, 249] on input "57" at bounding box center [265, 245] width 27 height 11
type input "59"
click at [266, 296] on div "Статус Услуга для клиента (RU) Вид работ Направление перевода Дата сдачи Файлы …" at bounding box center [331, 220] width 580 height 161
click at [104, 113] on span "Сохранить и пересчитать" at bounding box center [106, 110] width 65 height 9
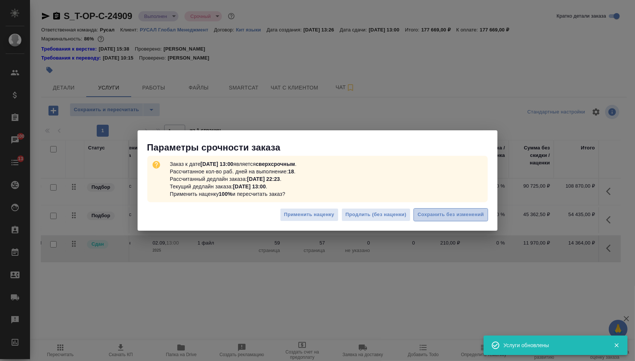
click at [438, 211] on span "Сохранить без изменений" at bounding box center [451, 215] width 66 height 9
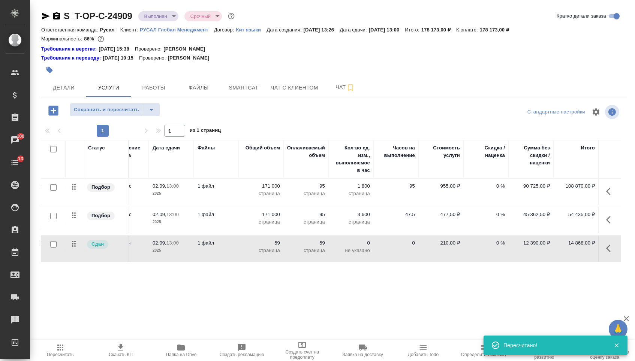
click at [73, 100] on div "S_T-OP-C-24909 Выполнен completed Срочный urgent Кратко детали заказа Ответстве…" at bounding box center [334, 160] width 594 height 321
click at [73, 95] on button "Детали" at bounding box center [63, 87] width 45 height 19
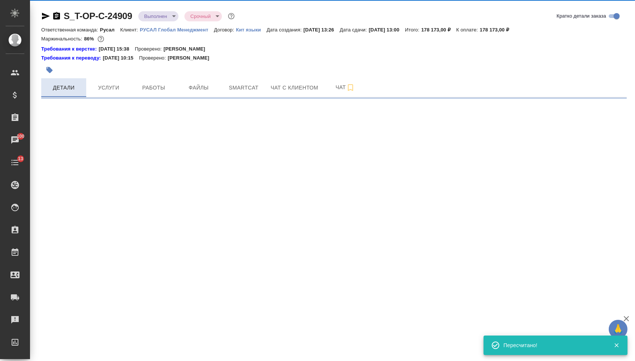
select select "RU"
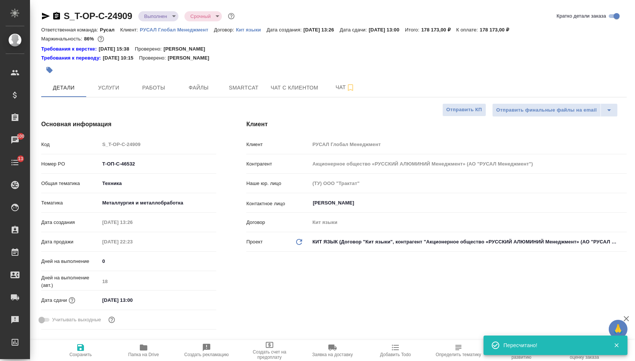
type textarea "x"
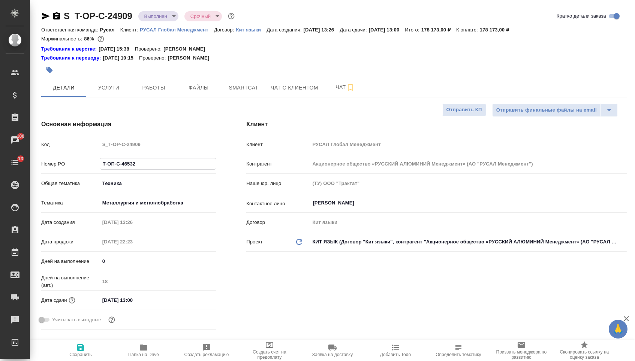
drag, startPoint x: 141, startPoint y: 168, endPoint x: 75, endPoint y: 168, distance: 66.0
click at [75, 168] on div "Номер PO Т-ОП-С-46532" at bounding box center [128, 163] width 175 height 13
type textarea "x"
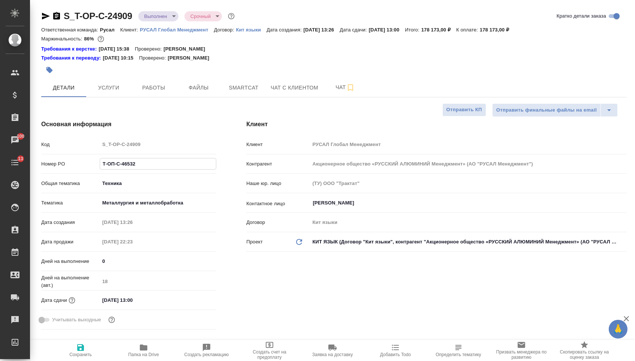
type textarea "x"
click at [106, 82] on button "Услуги" at bounding box center [108, 87] width 45 height 19
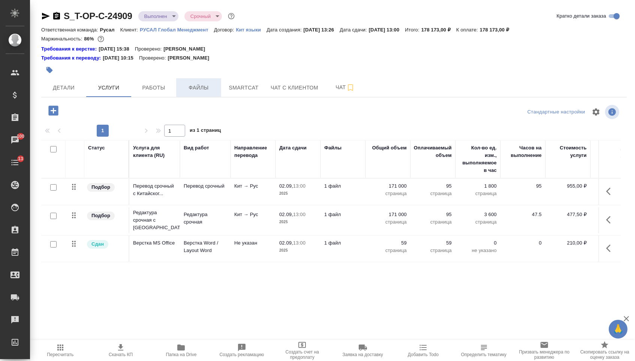
click at [209, 89] on span "Файлы" at bounding box center [199, 87] width 36 height 9
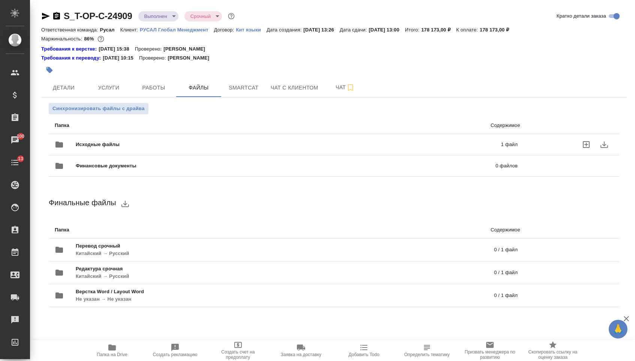
click at [157, 148] on span "Исходные файлы" at bounding box center [193, 144] width 235 height 7
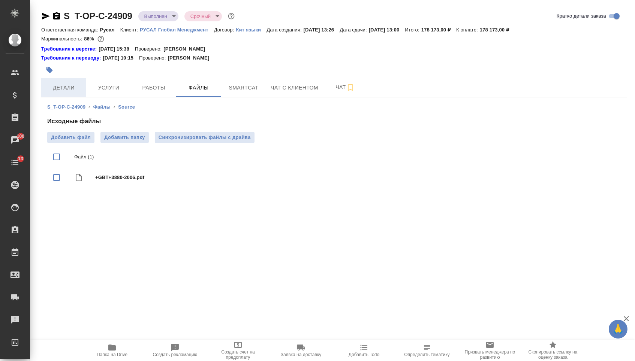
click at [67, 96] on button "Детали" at bounding box center [63, 87] width 45 height 19
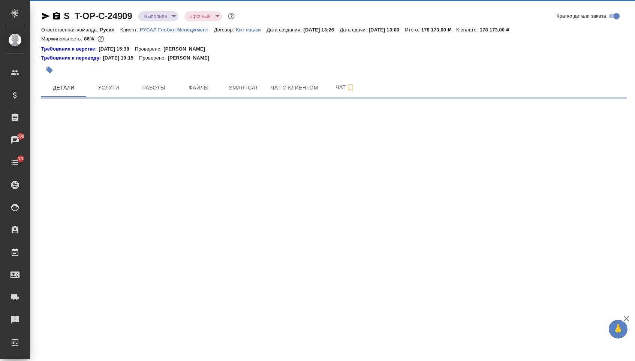
select select "RU"
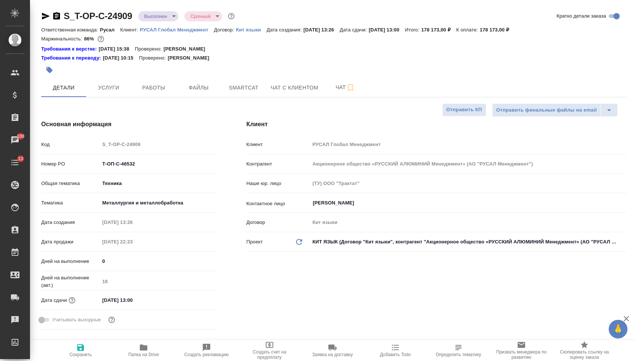
type textarea "x"
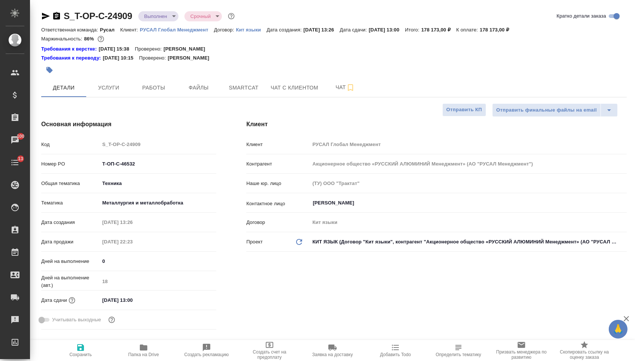
type textarea "x"
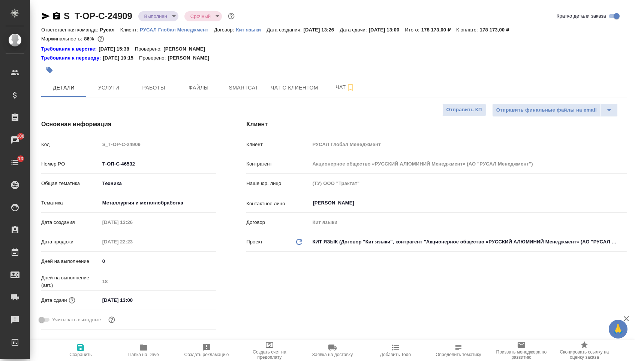
type textarea "x"
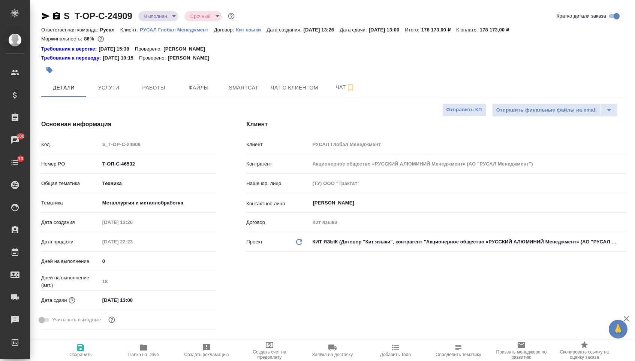
type textarea "x"
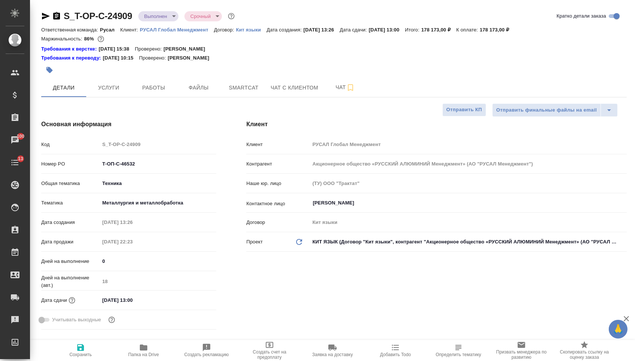
type textarea "x"
click at [118, 88] on span "Услуги" at bounding box center [109, 87] width 36 height 9
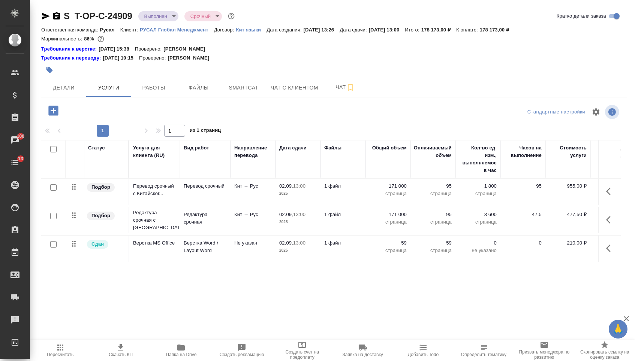
click at [55, 248] on input "checkbox" at bounding box center [53, 244] width 6 height 6
checkbox input "true"
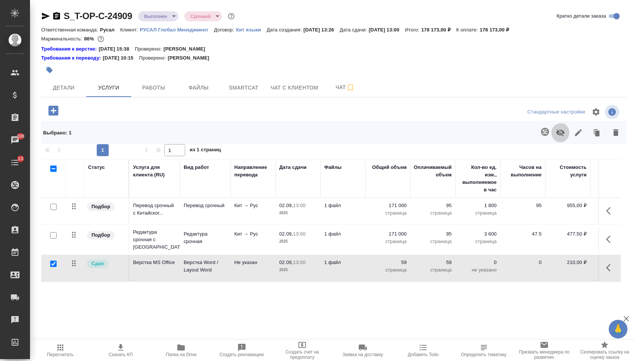
click at [556, 136] on icon "button" at bounding box center [560, 132] width 8 height 7
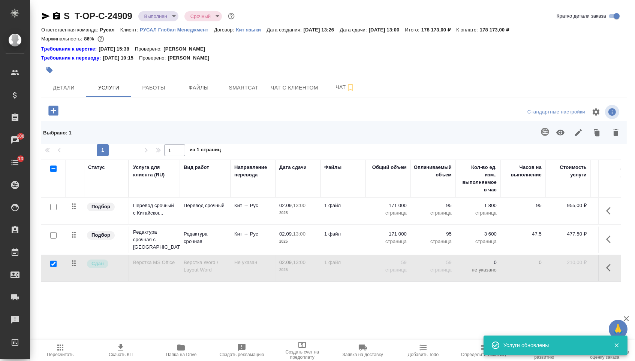
click at [64, 352] on icon "button" at bounding box center [60, 347] width 9 height 9
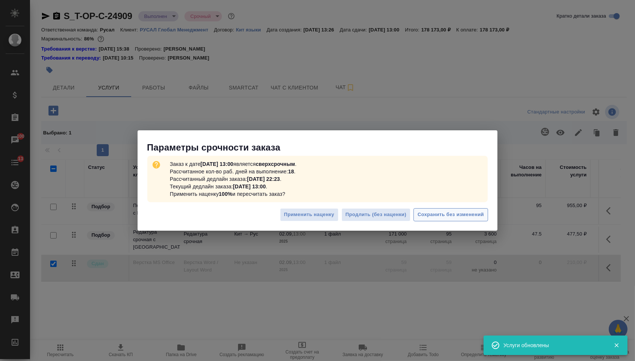
click at [439, 213] on span "Сохранить без изменений" at bounding box center [451, 215] width 66 height 9
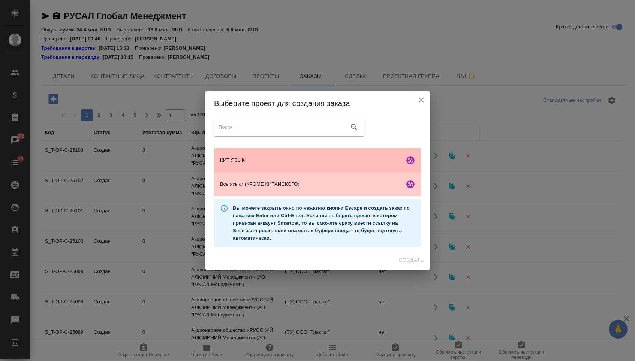
click at [254, 154] on div "КИТ ЯЗЫК" at bounding box center [317, 160] width 207 height 24
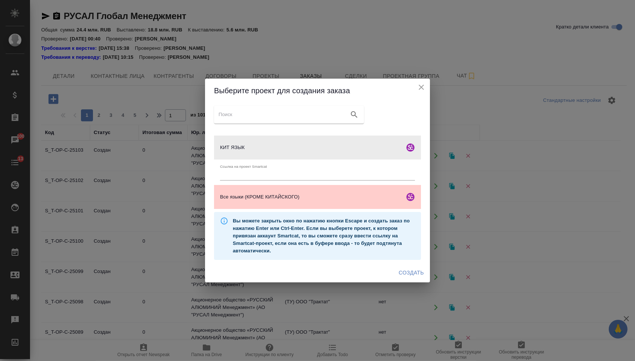
click at [408, 276] on span "Создать" at bounding box center [411, 272] width 25 height 9
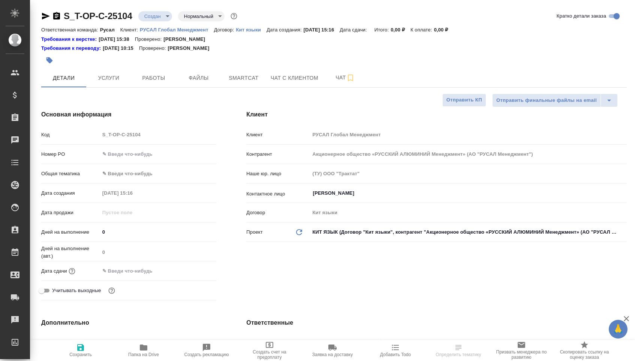
select select "RU"
type textarea "x"
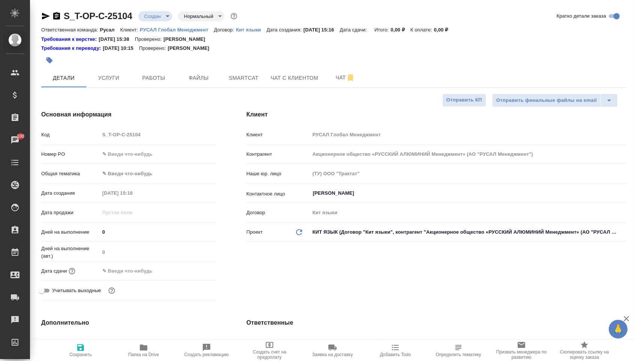
type textarea "x"
click at [160, 160] on input "text" at bounding box center [158, 154] width 116 height 11
type input "о"
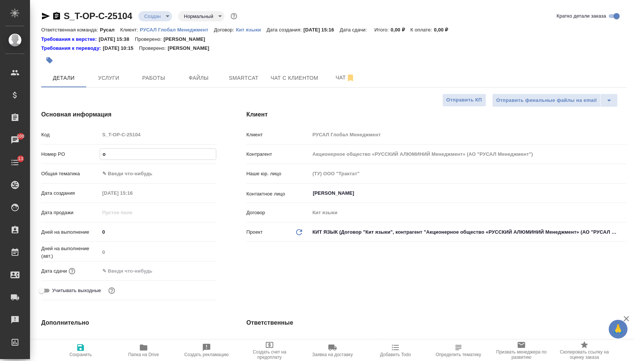
type textarea "x"
type input "от"
type textarea "x"
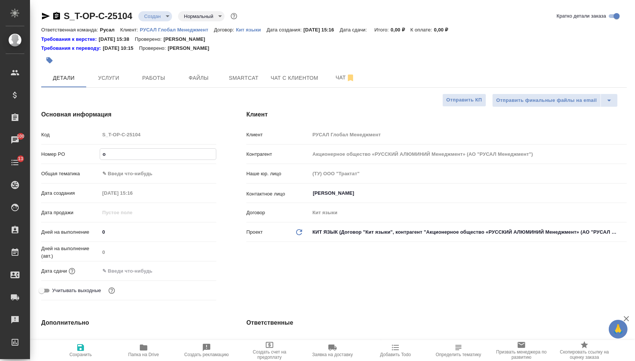
type textarea "x"
type input "от"
type textarea "x"
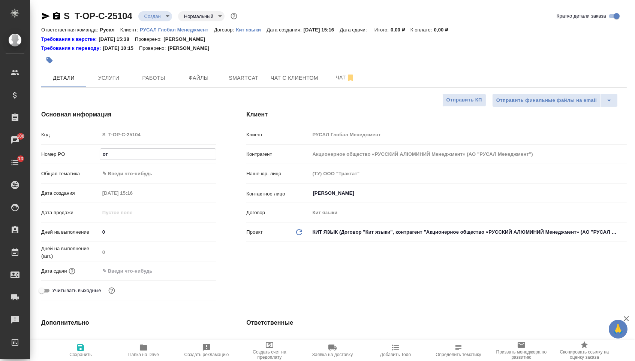
type textarea "x"
type input "от [PERSON_NAME]"
type textarea "x"
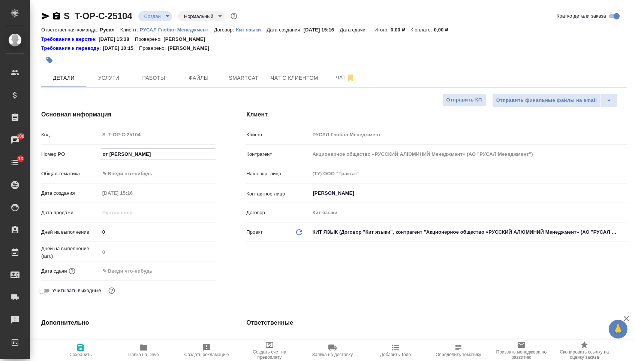
type input "от [DEMOGRAPHIC_DATA]"
type textarea "x"
type input "от [DEMOGRAPHIC_DATA]"
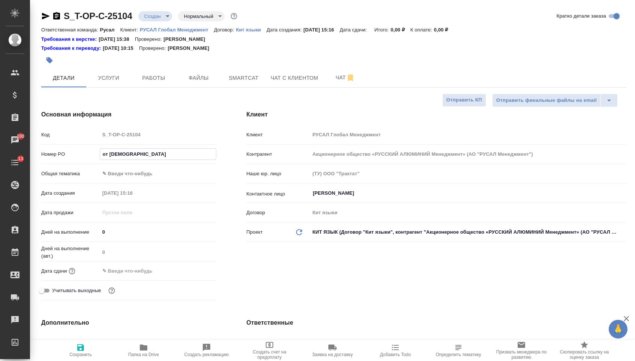
type textarea "x"
type input "от [DEMOGRAPHIC_DATA]"
type textarea "x"
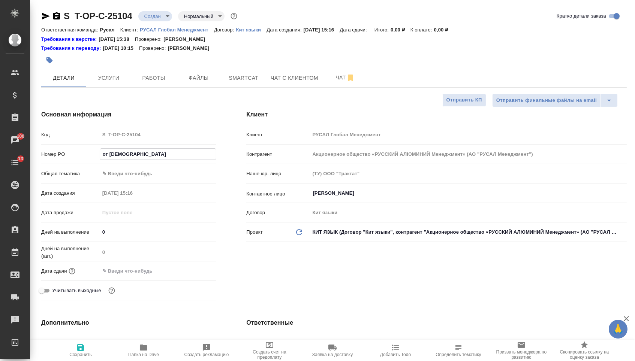
type textarea "x"
type input "от [DEMOGRAPHIC_DATA]"
type textarea "x"
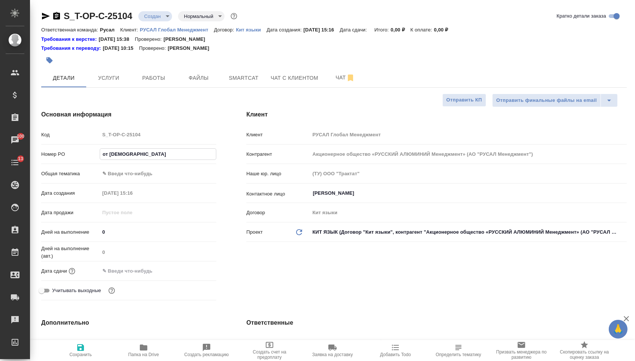
type textarea "x"
type input "от [PERSON_NAME]"
type textarea "x"
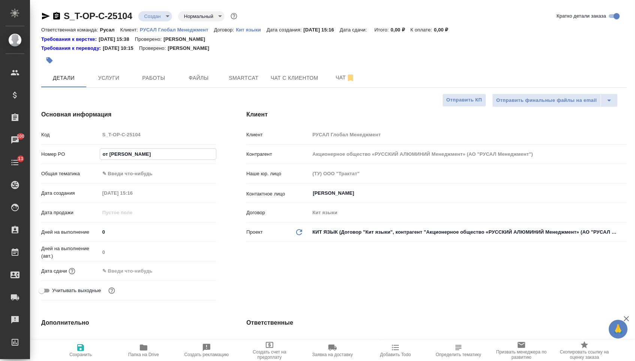
type input "от Исаева_"
type textarea "x"
type input "от Исаева_1"
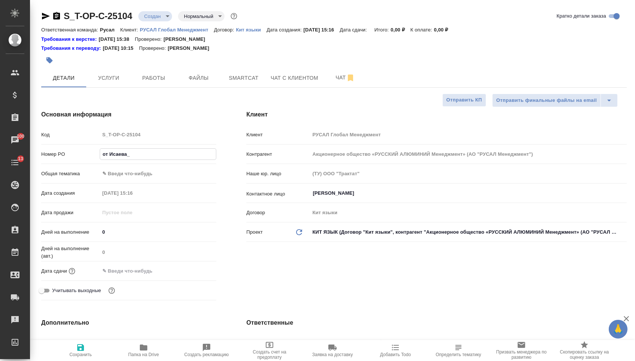
type textarea "x"
type input "от Исаева_15"
type textarea "x"
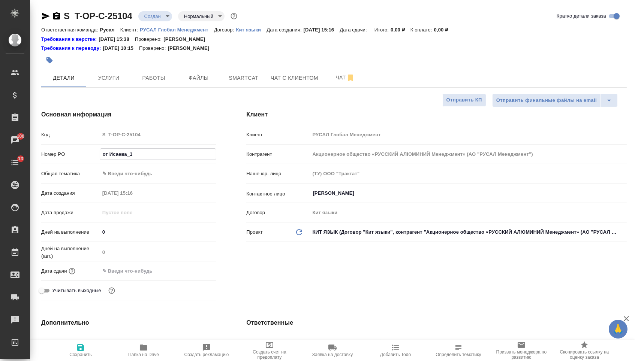
type textarea "x"
type input "от Исаева_15."
type textarea "x"
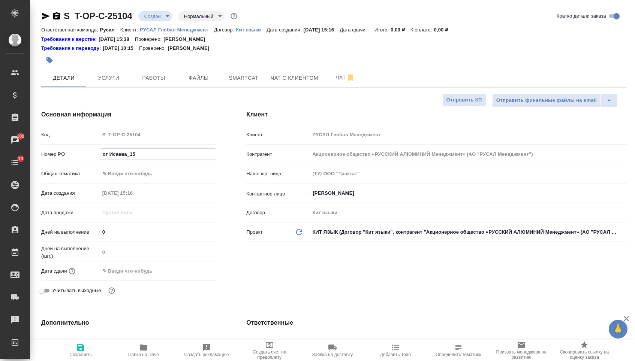
type textarea "x"
type input "от Исаева_15.0"
type textarea "x"
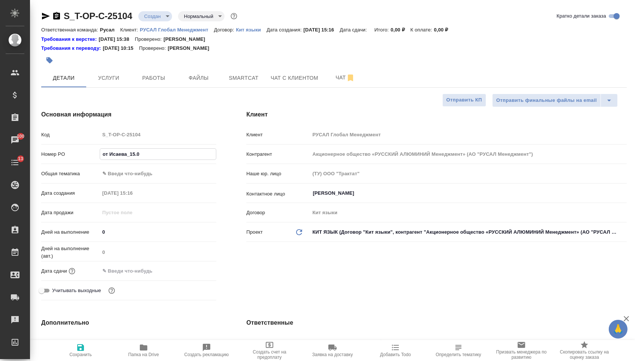
type input "от Исаева_15.09"
type textarea "x"
type input "от Исаева_15.09"
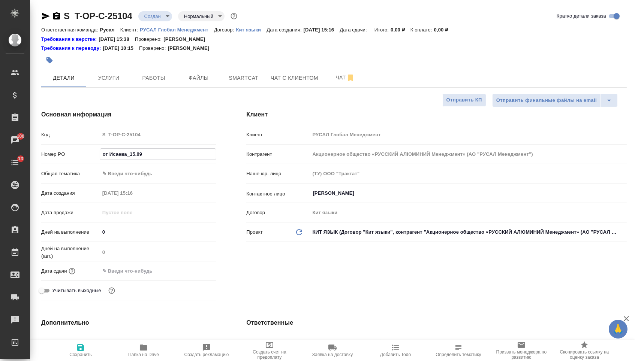
click at [153, 164] on div "Номер PO от Исаева_15.09" at bounding box center [128, 157] width 175 height 19
type textarea "x"
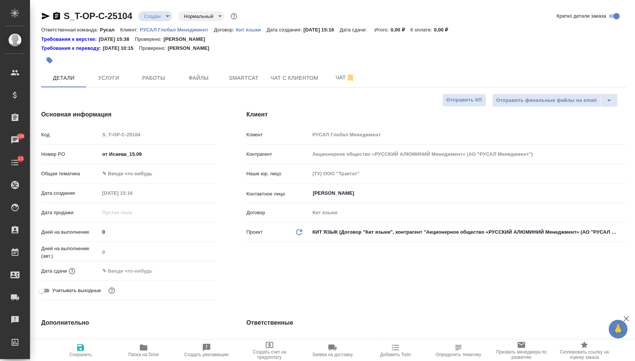
type textarea "x"
click at [127, 176] on body "🙏 .cls-1 fill:#fff; AWATERA [PERSON_NAME] Спецификации Заказы 100 Чаты 13 Todo …" at bounding box center [317, 180] width 635 height 361
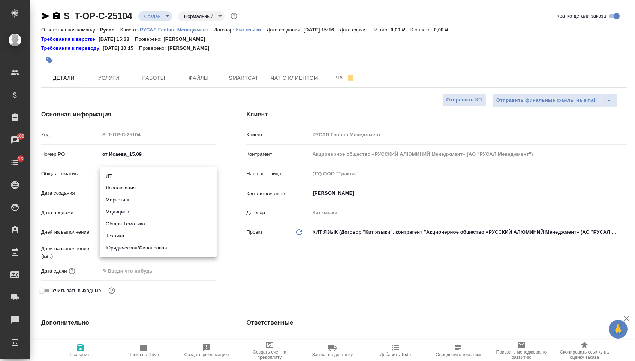
click at [123, 238] on li "Техника" at bounding box center [158, 236] width 117 height 12
type input "tech"
type textarea "x"
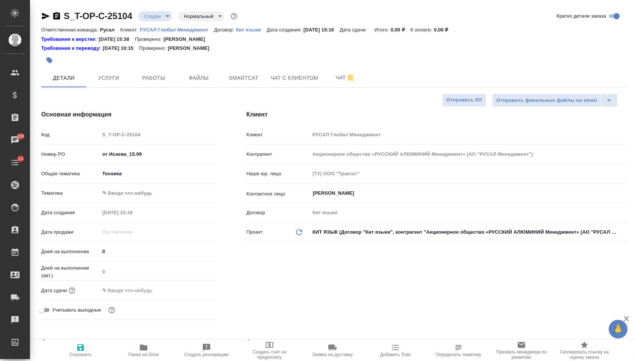
click at [126, 198] on body "🙏 .cls-1 fill:#fff; AWATERA [PERSON_NAME] Спецификации Заказы 100 Чаты 13 Todo …" at bounding box center [317, 180] width 635 height 361
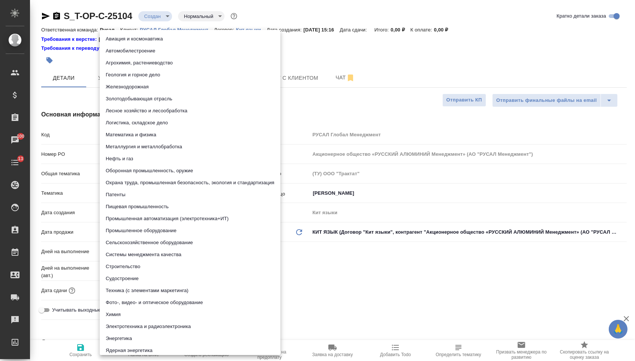
type textarea "x"
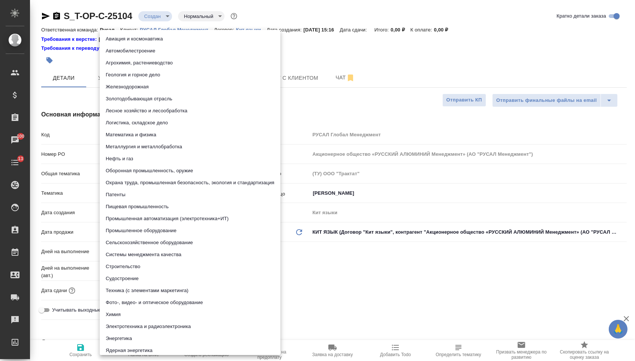
type textarea "x"
click at [330, 287] on div at bounding box center [317, 180] width 635 height 361
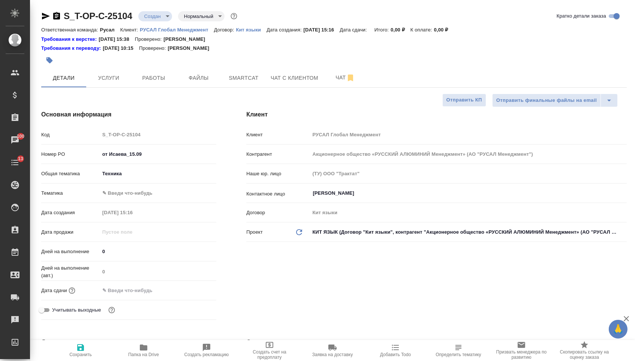
click at [149, 172] on body "🙏 .cls-1 fill:#fff; AWATERA [PERSON_NAME] Спецификации Заказы 100 Чаты 13 Todo …" at bounding box center [317, 180] width 635 height 361
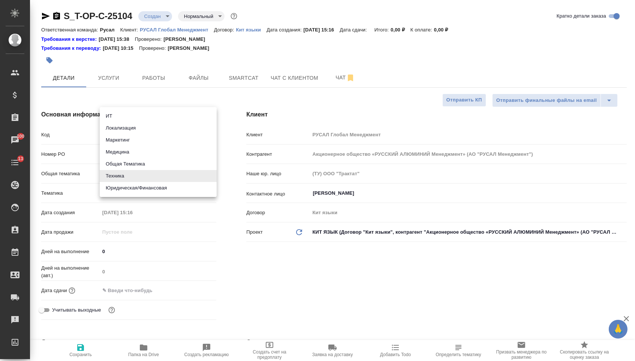
click at [129, 143] on li "Маркетинг" at bounding box center [158, 140] width 117 height 12
type input "marketing"
type textarea "x"
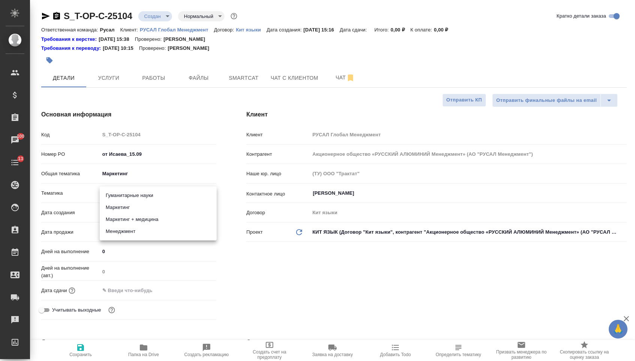
click at [129, 196] on body "🙏 .cls-1 fill:#fff; AWATERA [PERSON_NAME] Спецификации Заказы 100 Чаты 13 Todo …" at bounding box center [317, 180] width 635 height 361
click at [130, 208] on li "Маркетинг" at bounding box center [158, 208] width 117 height 12
type textarea "x"
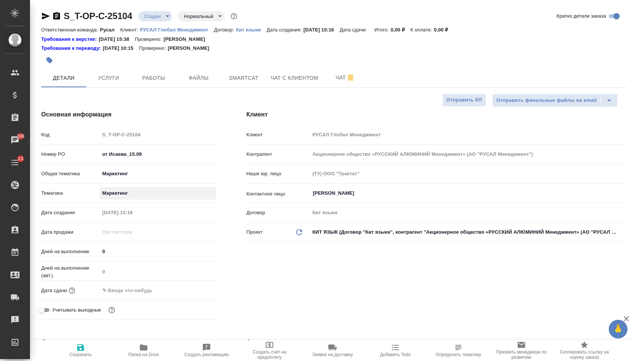
type input "5a8b8b956a9677013d343d63"
click at [138, 289] on input "text" at bounding box center [133, 290] width 66 height 11
click at [216, 288] on div at bounding box center [158, 291] width 117 height 12
click at [193, 288] on div at bounding box center [158, 290] width 117 height 11
click at [193, 294] on icon "button" at bounding box center [194, 290] width 9 height 9
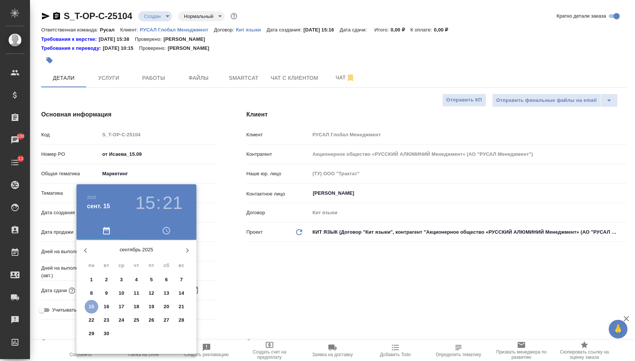
click at [92, 304] on p "15" at bounding box center [92, 306] width 6 height 7
type input "[DATE] 15:21"
type textarea "x"
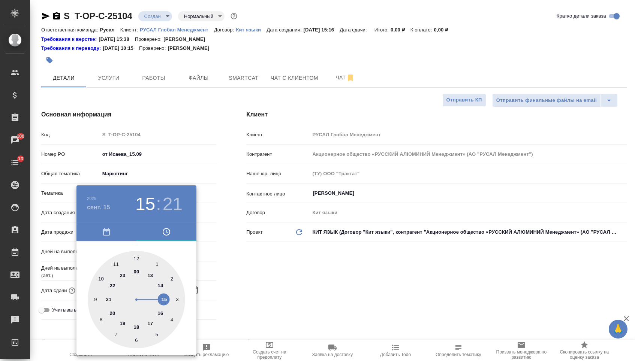
click at [136, 325] on div at bounding box center [136, 299] width 97 height 97
type input "[DATE] 18:21"
type textarea "x"
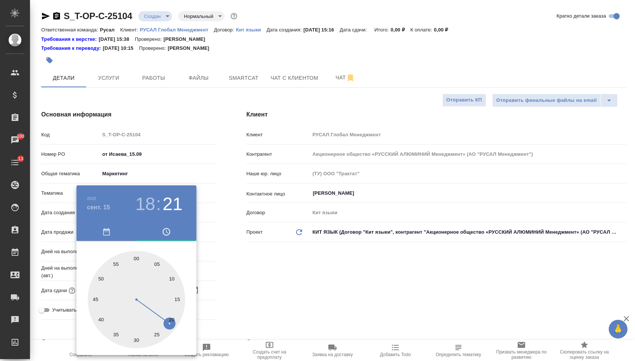
click at [135, 255] on div at bounding box center [136, 299] width 97 height 97
type input "[DATE] 18:00"
type textarea "x"
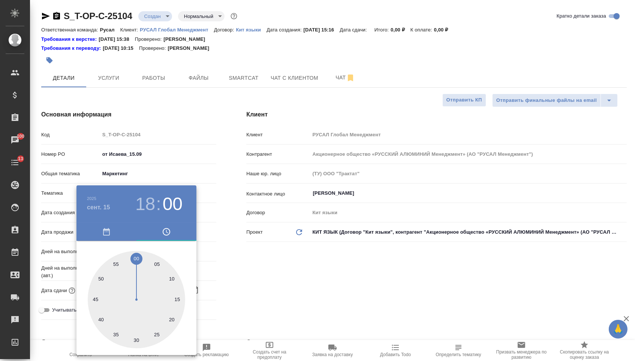
click at [224, 259] on div at bounding box center [317, 180] width 635 height 361
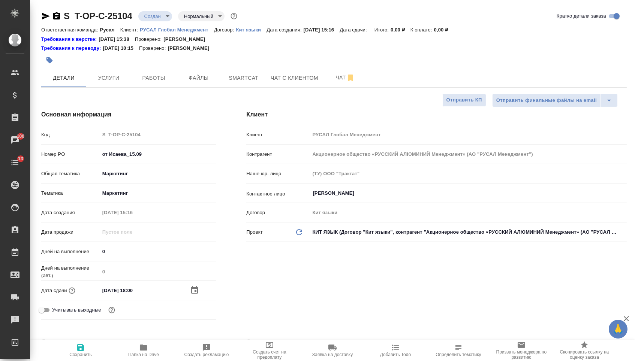
click at [53, 360] on button "Сохранить" at bounding box center [80, 350] width 63 height 21
type textarea "x"
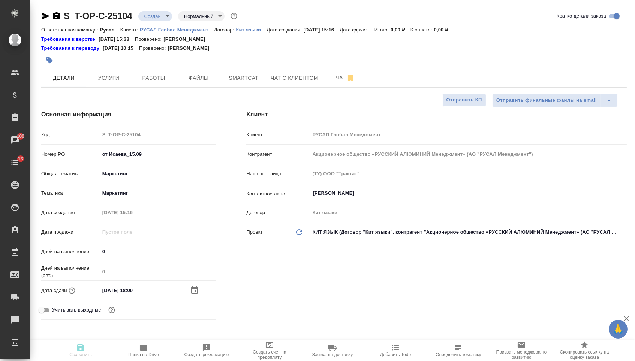
type textarea "x"
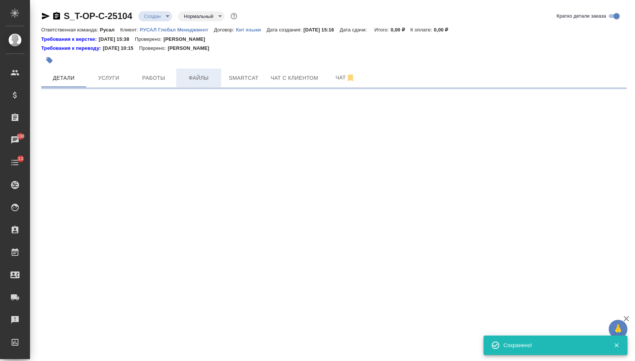
select select "RU"
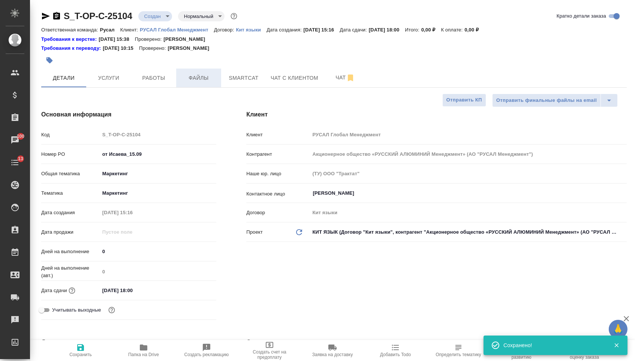
click at [204, 81] on span "Файлы" at bounding box center [199, 77] width 36 height 9
type textarea "x"
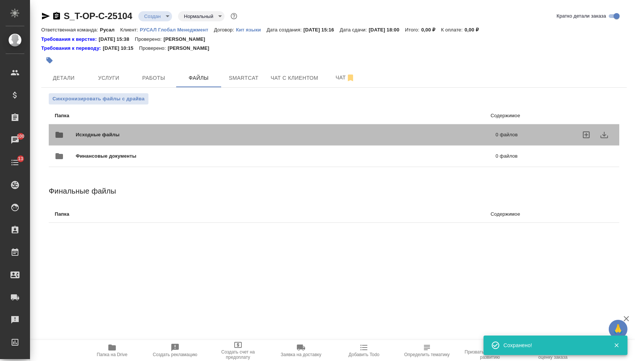
click at [117, 133] on span "Исходные файлы" at bounding box center [192, 134] width 232 height 7
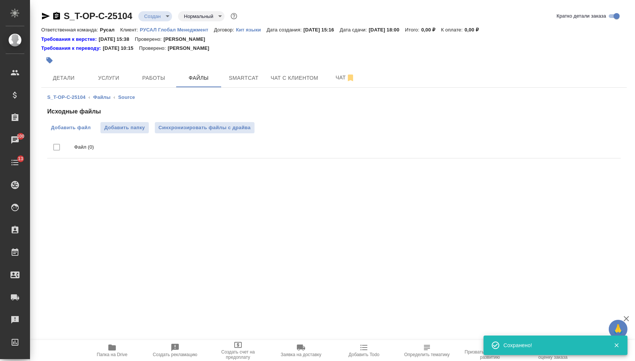
click at [66, 129] on span "Добавить файл" at bounding box center [71, 127] width 40 height 7
click at [0, 0] on input "Добавить файл" at bounding box center [0, 0] width 0 height 0
click at [100, 81] on span "Услуги" at bounding box center [109, 77] width 36 height 9
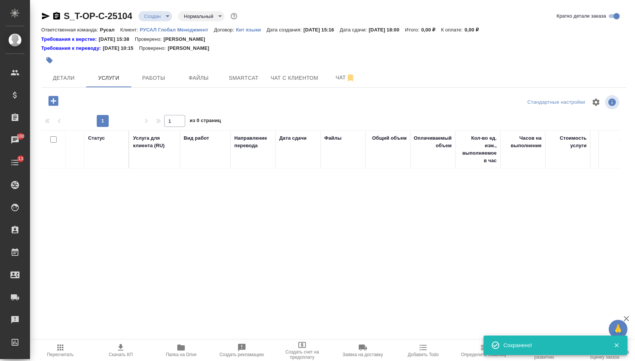
click at [53, 103] on icon "button" at bounding box center [53, 100] width 13 height 13
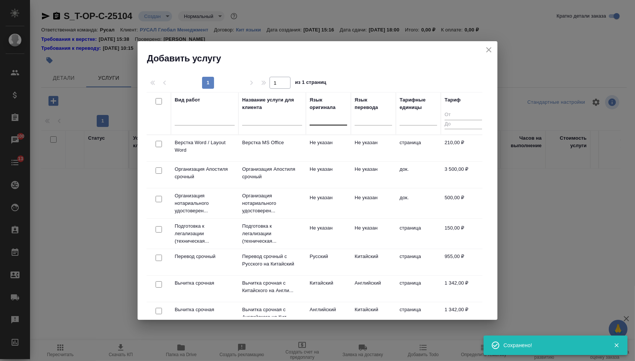
click at [340, 115] on div at bounding box center [328, 117] width 37 height 11
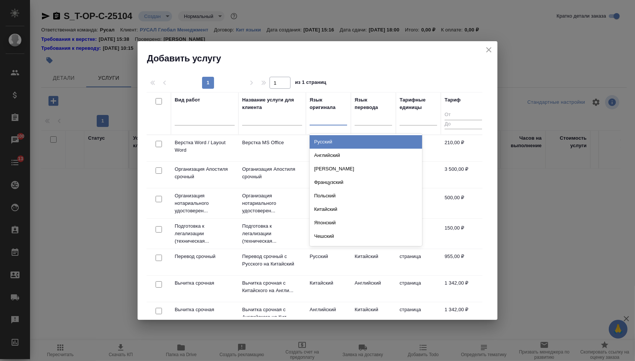
click at [332, 141] on div "Русский" at bounding box center [366, 141] width 112 height 13
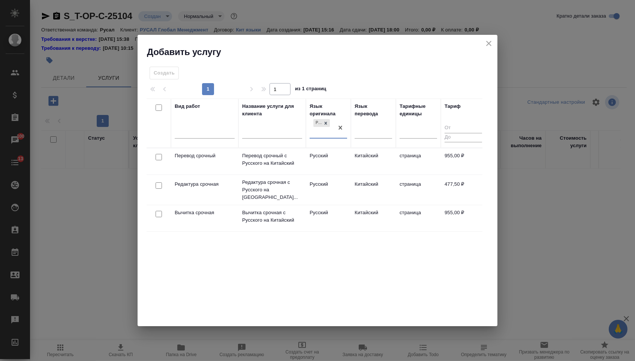
click at [158, 156] on input "checkbox" at bounding box center [159, 157] width 6 height 6
checkbox input "true"
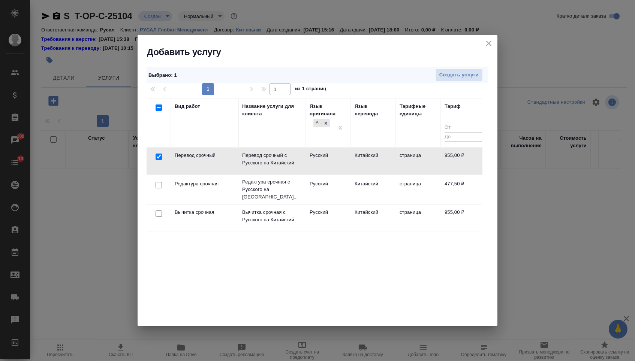
click at [158, 182] on input "checkbox" at bounding box center [159, 185] width 6 height 6
checkbox input "true"
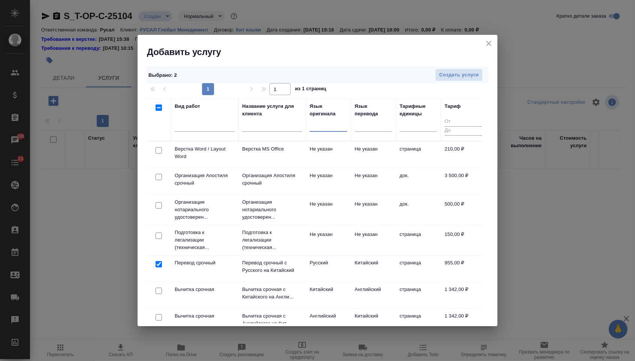
click at [157, 152] on input "checkbox" at bounding box center [159, 150] width 6 height 6
checkbox input "true"
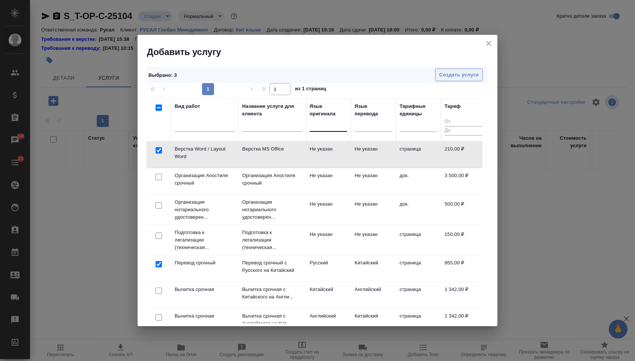
click at [468, 71] on span "Создать услуги" at bounding box center [458, 75] width 39 height 9
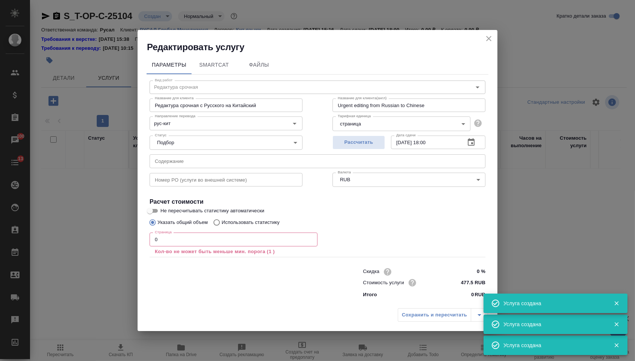
type input "Перевод срочный"
type input "Перевод срочный с Русского на Китайский"
type input "Urgent translation from Russian to Chinese"
type input "955 RUB"
type input "Верстка Word / Layout Word"
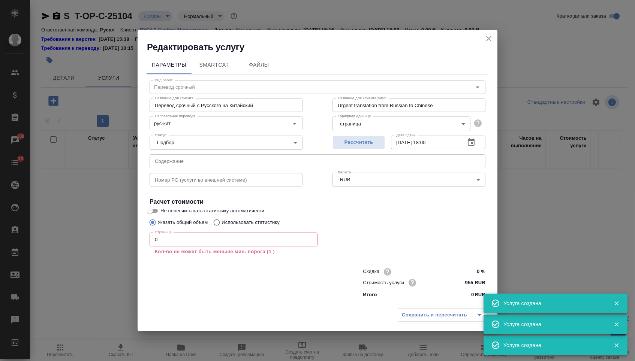
type input "Верстка MS Office"
type input "Layout MS Office"
type input "Не указан"
type input "210 RUB"
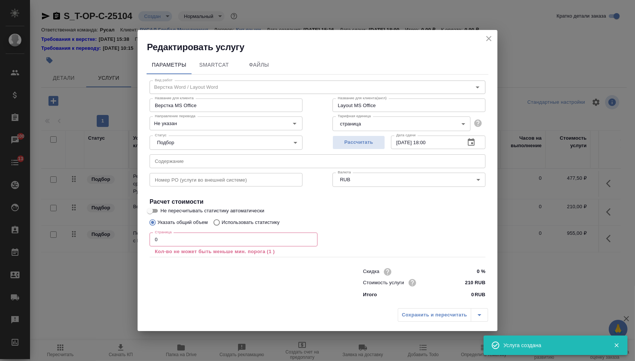
click at [218, 242] on input "0" at bounding box center [234, 239] width 168 height 13
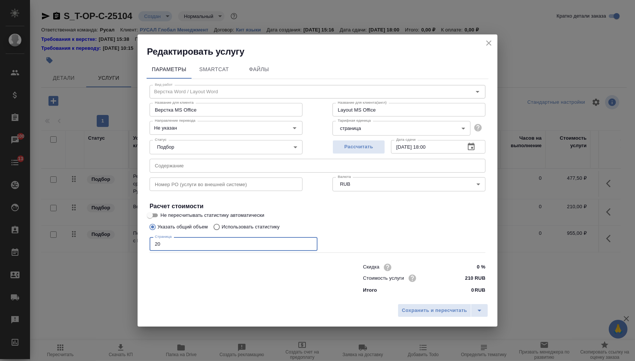
type input "20"
click at [416, 322] on div "Сохранить и пересчитать" at bounding box center [318, 313] width 360 height 27
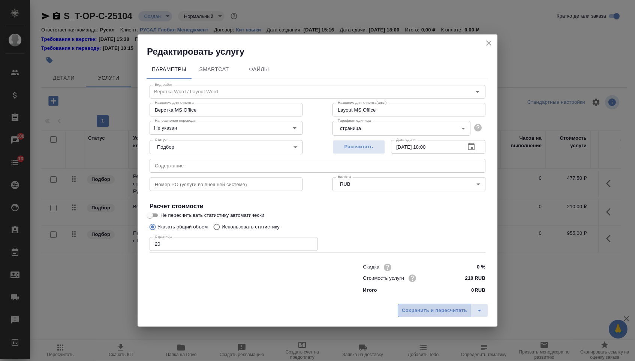
click at [412, 312] on span "Сохранить и пересчитать" at bounding box center [434, 311] width 65 height 9
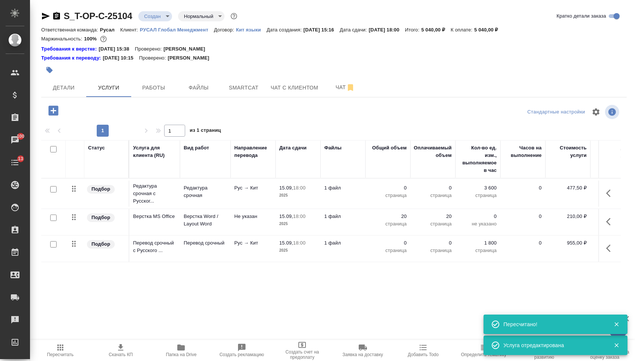
click at [603, 258] on button "button" at bounding box center [611, 249] width 18 height 18
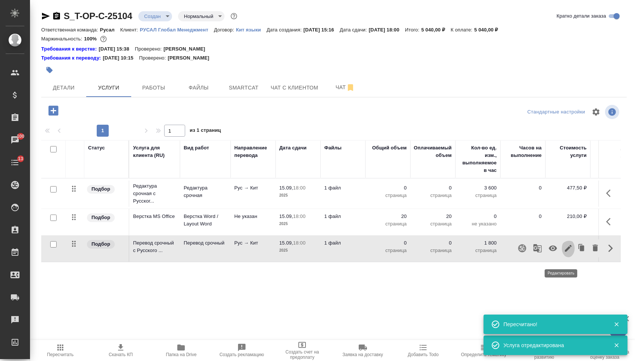
click at [564, 253] on icon "button" at bounding box center [568, 248] width 9 height 9
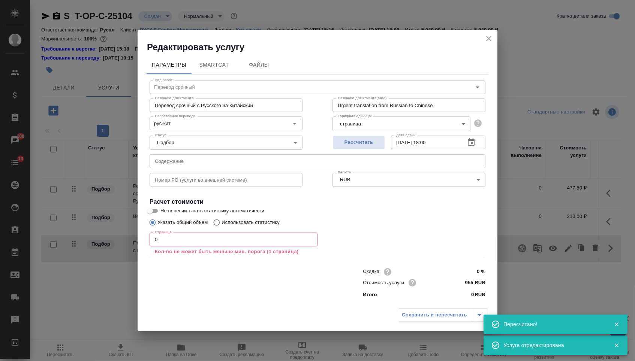
click at [297, 158] on input "text" at bounding box center [318, 160] width 336 height 13
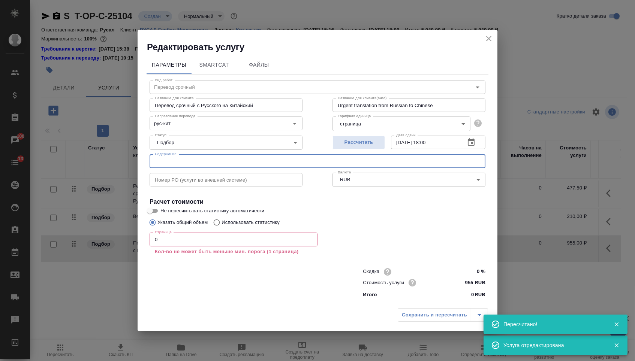
paste input "Бизнес-Стратегия проекта 4кв. [DATE]-[DATE]_v4"
type input "Бизнес-Стратегия проекта 4кв. [DATE]-[DATE]_v4"
click at [228, 235] on input "0" at bounding box center [234, 239] width 168 height 13
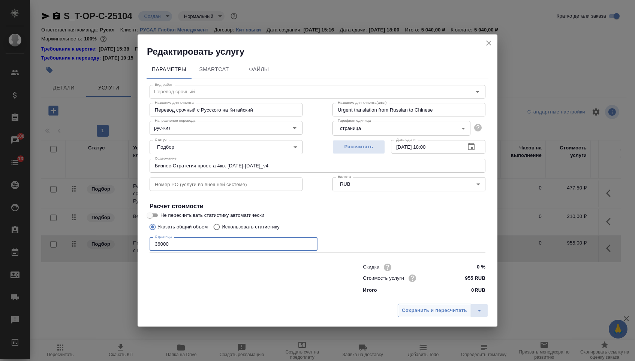
type input "36000"
click at [447, 318] on button "Сохранить и пересчитать" at bounding box center [434, 310] width 73 height 13
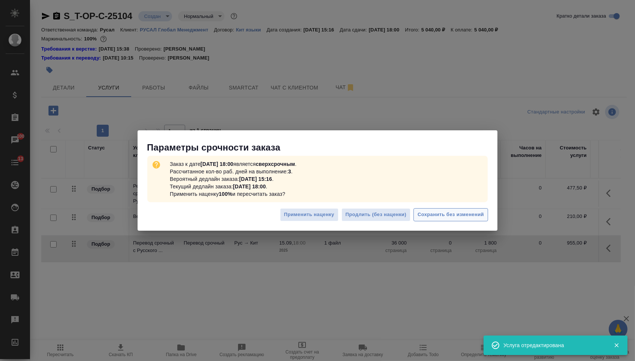
click at [441, 214] on span "Сохранить без изменений" at bounding box center [451, 215] width 66 height 9
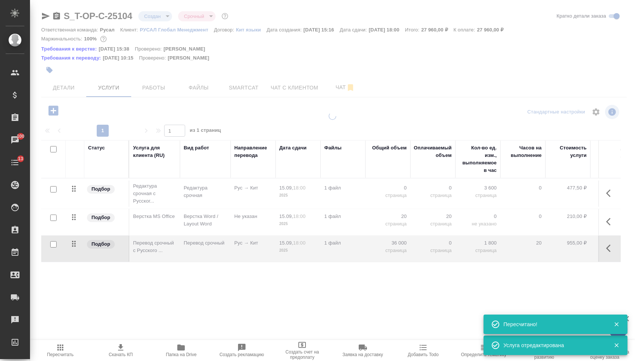
type input "urgent"
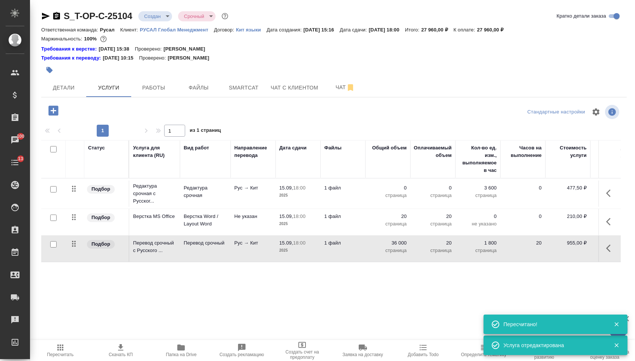
click at [392, 196] on p "страница" at bounding box center [387, 195] width 37 height 7
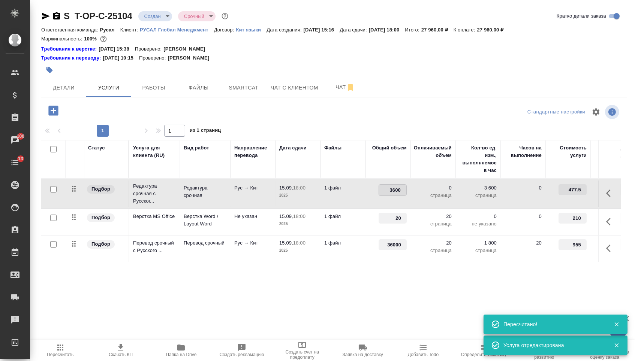
type input "36000"
click at [349, 285] on div "Статус Услуга для клиента (RU) Вид работ Направление перевода Дата сдачи Файлы …" at bounding box center [331, 220] width 580 height 161
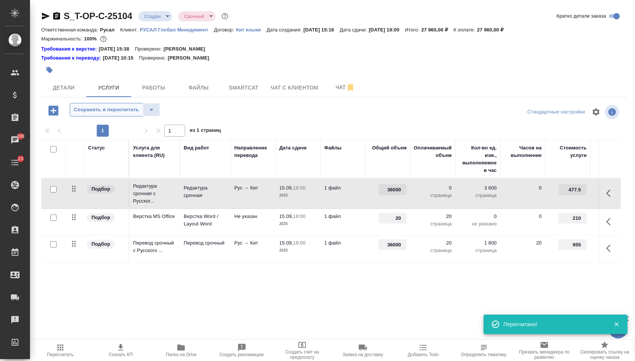
click at [84, 108] on button "Сохранить и пересчитать" at bounding box center [106, 109] width 73 height 13
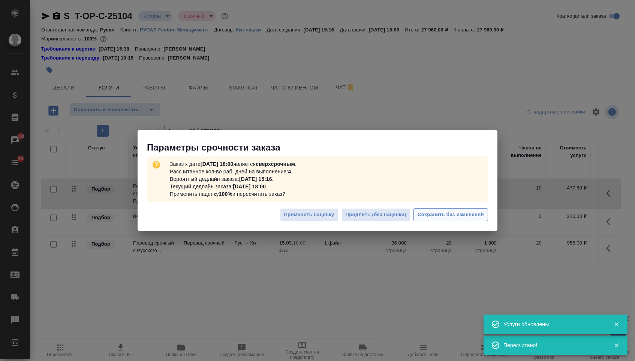
click at [458, 216] on span "Сохранить без изменений" at bounding box center [451, 215] width 66 height 9
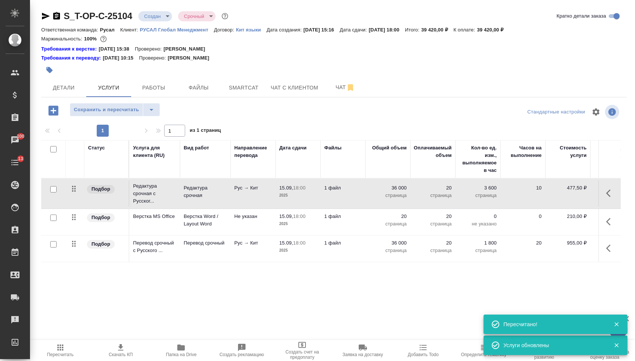
drag, startPoint x: 75, startPoint y: 253, endPoint x: 85, endPoint y: 163, distance: 89.8
click at [85, 163] on table "Статус Услуга для клиента (RU) Вид работ Направление перевода Дата сдачи Файлы …" at bounding box center [394, 201] width 707 height 122
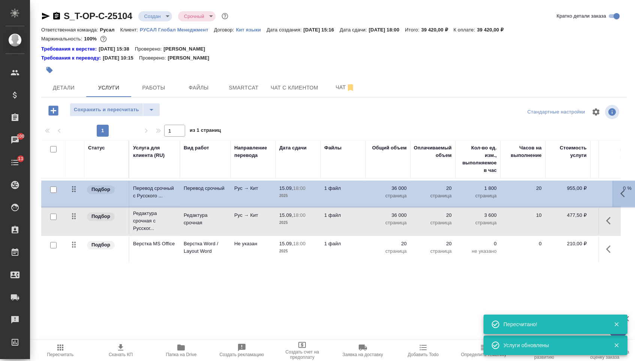
drag, startPoint x: 73, startPoint y: 253, endPoint x: 73, endPoint y: 190, distance: 63.0
click at [73, 190] on tbody "Подбор Редактура срочная с Русског... Редактура срочная Рус → Кит 15.09, 18:00 …" at bounding box center [394, 221] width 707 height 85
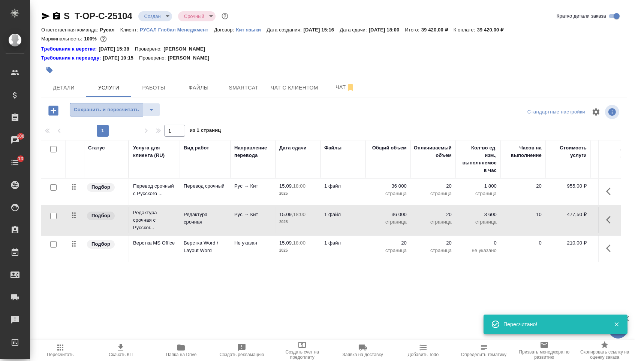
click at [96, 117] on button "Сохранить и пересчитать" at bounding box center [106, 109] width 73 height 13
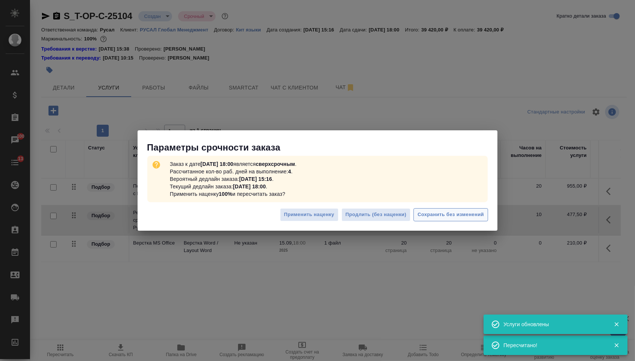
click at [444, 220] on button "Сохранить без изменений" at bounding box center [451, 214] width 75 height 13
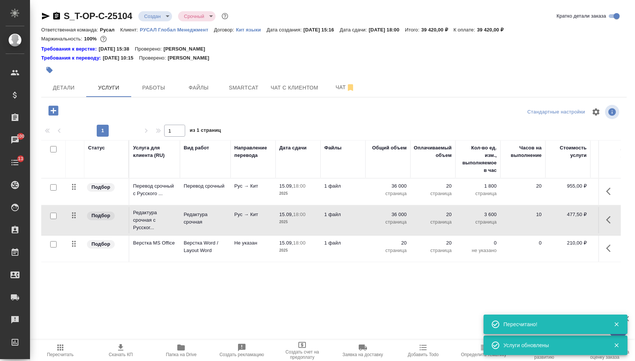
click at [162, 13] on body "🙏 .cls-1 fill:#fff; AWATERA [PERSON_NAME] Спецификации Заказы 100 Чаты 13 Todo …" at bounding box center [317, 180] width 635 height 361
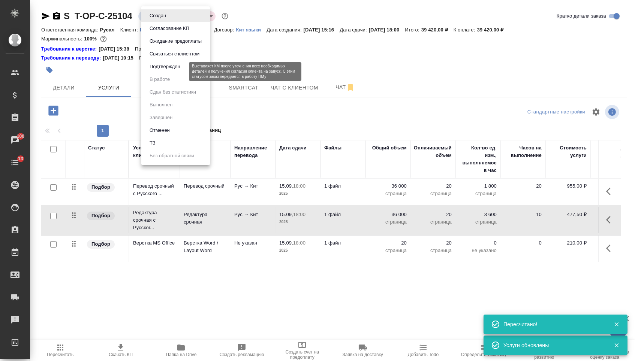
click at [162, 71] on button "Подтвержден" at bounding box center [164, 67] width 35 height 8
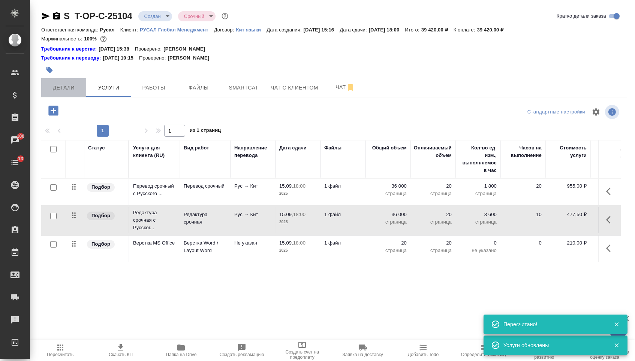
click at [76, 91] on span "Детали" at bounding box center [64, 87] width 36 height 9
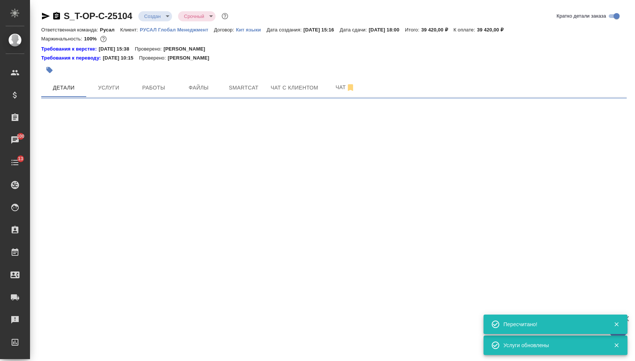
select select "RU"
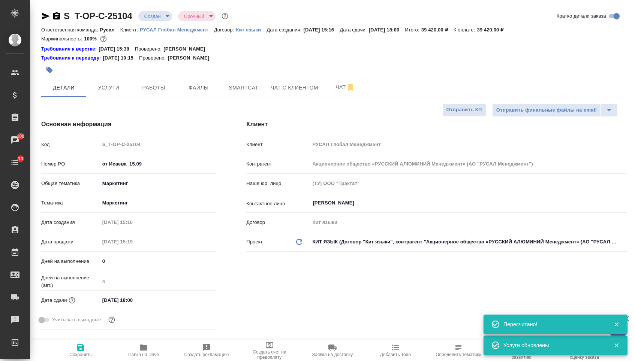
type textarea "x"
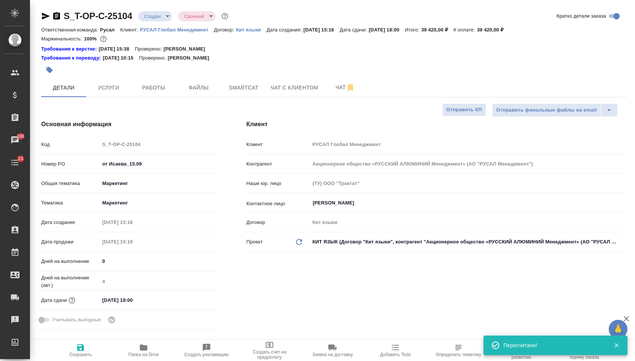
click at [146, 16] on body "🙏 .cls-1 fill:#fff; AWATERA [PERSON_NAME] Спецификации Заказы 100 Чаты 13 Todo …" at bounding box center [317, 180] width 635 height 361
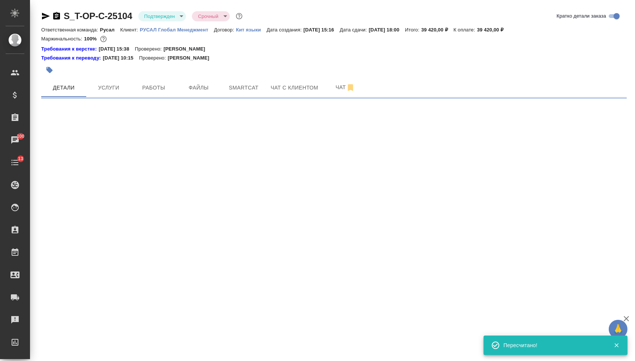
select select "RU"
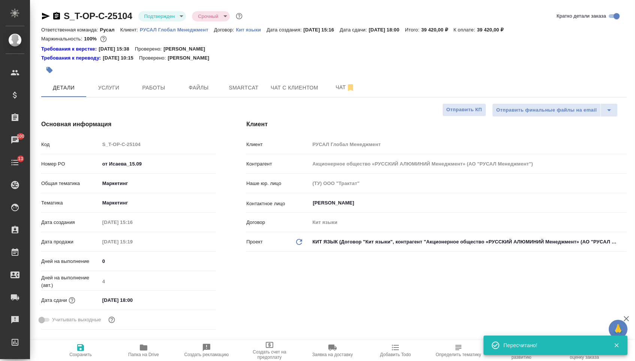
type textarea "x"
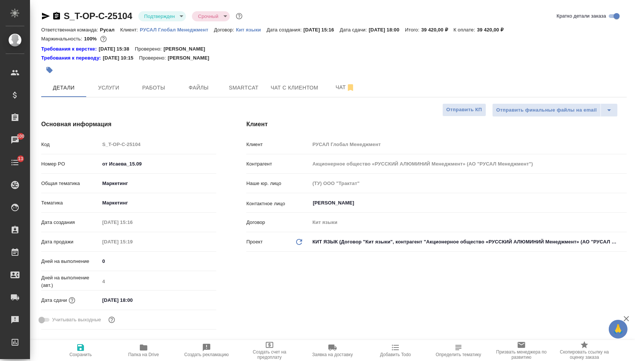
click at [49, 15] on icon "button" at bounding box center [46, 16] width 8 height 7
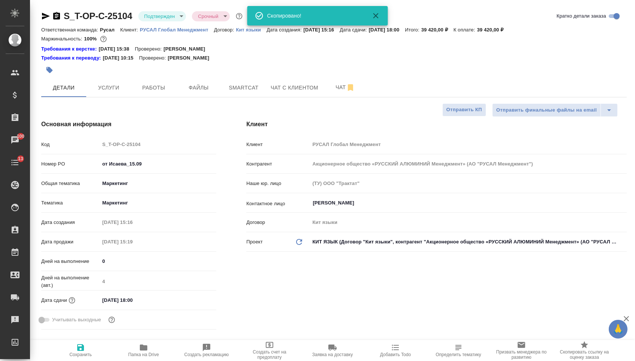
type textarea "x"
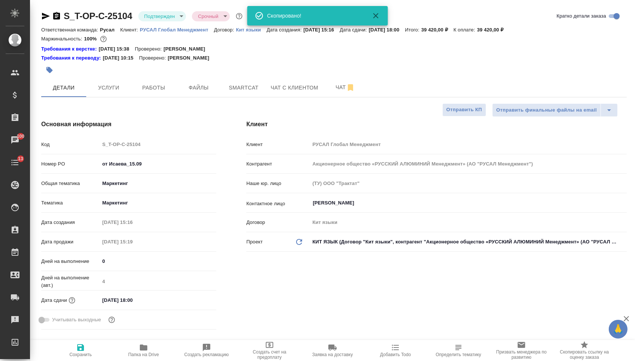
type textarea "x"
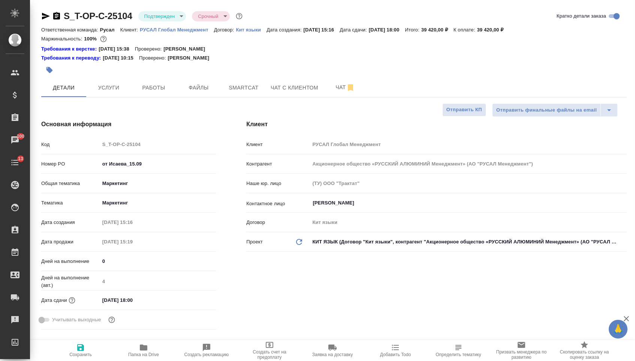
type textarea "x"
